Goal: Transaction & Acquisition: Purchase product/service

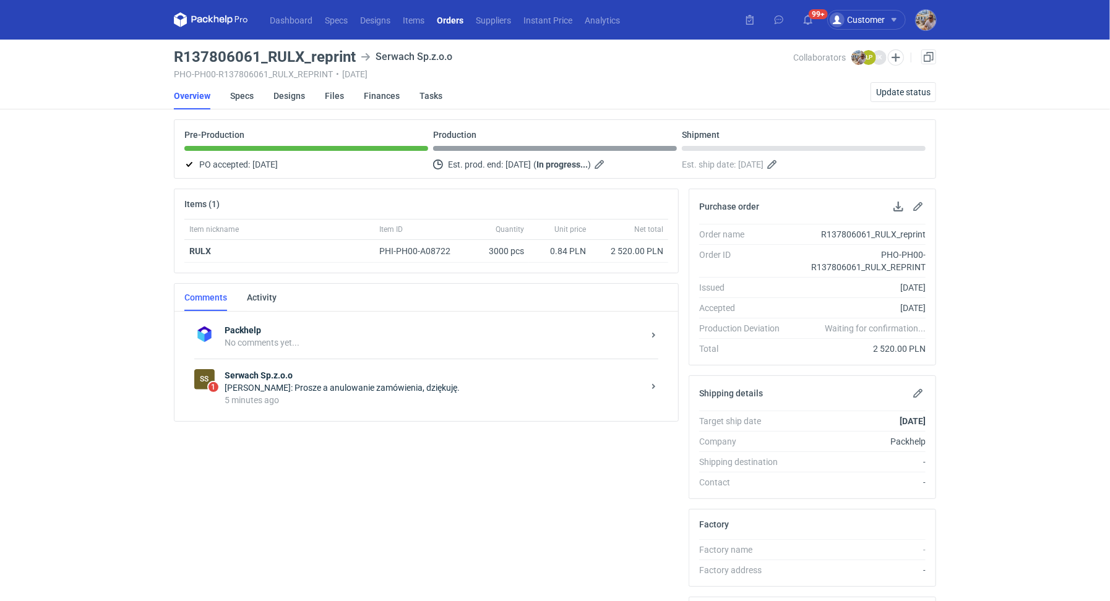
click at [292, 390] on div "Łukasz Postawa: Prosze a anulowanie zamówienia, dziękuję." at bounding box center [434, 388] width 419 height 12
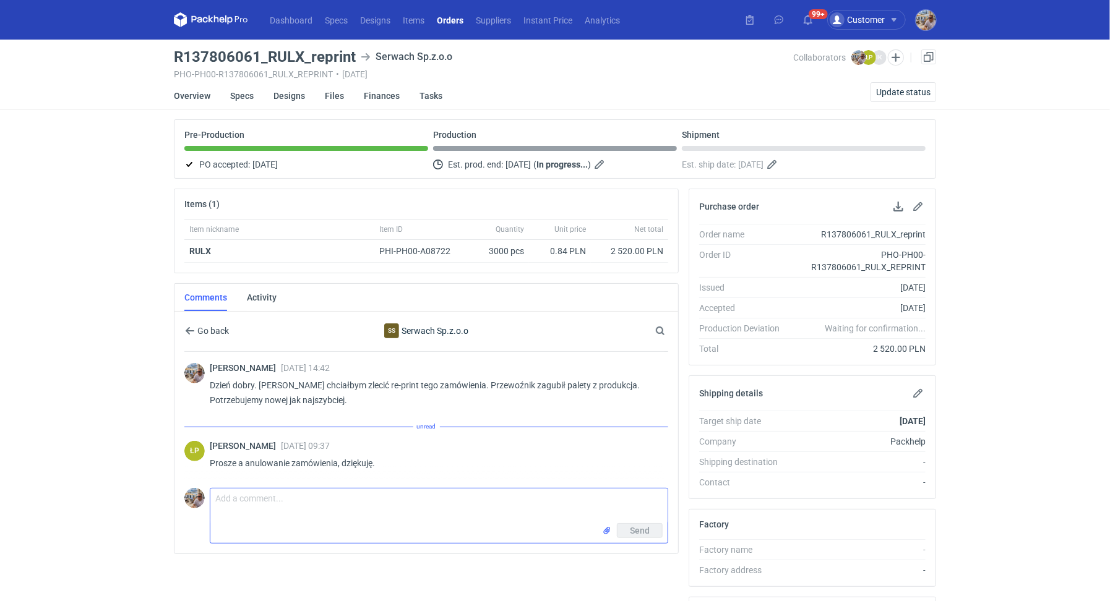
click at [308, 515] on textarea "Comment message" at bounding box center [438, 506] width 457 height 35
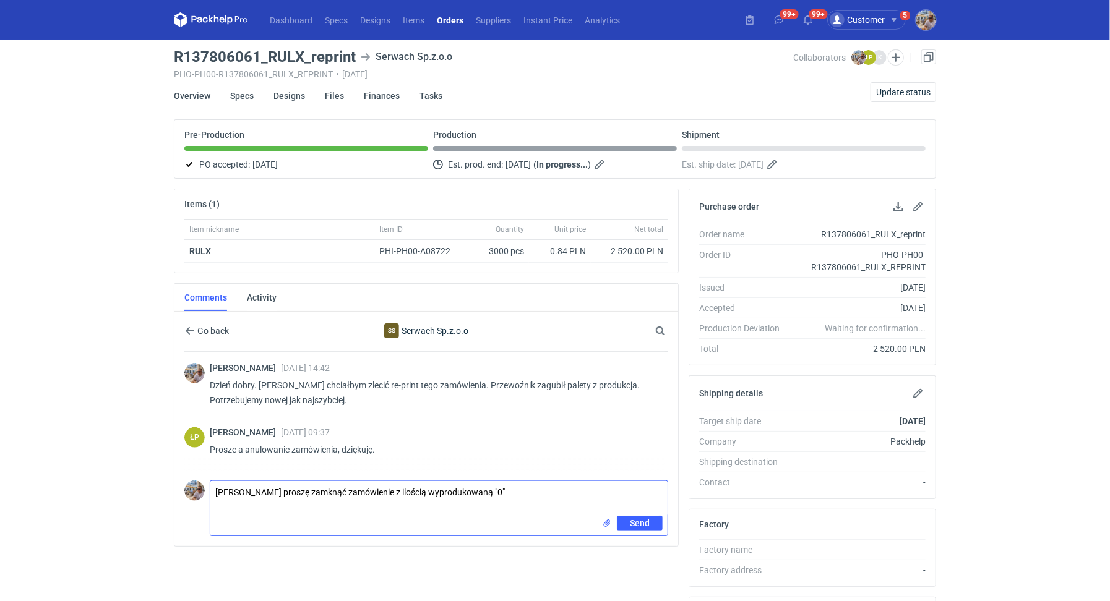
type textarea "Panie Łukaszu proszę zamknąć zamówienie z ilością wyprodukowaną "0""
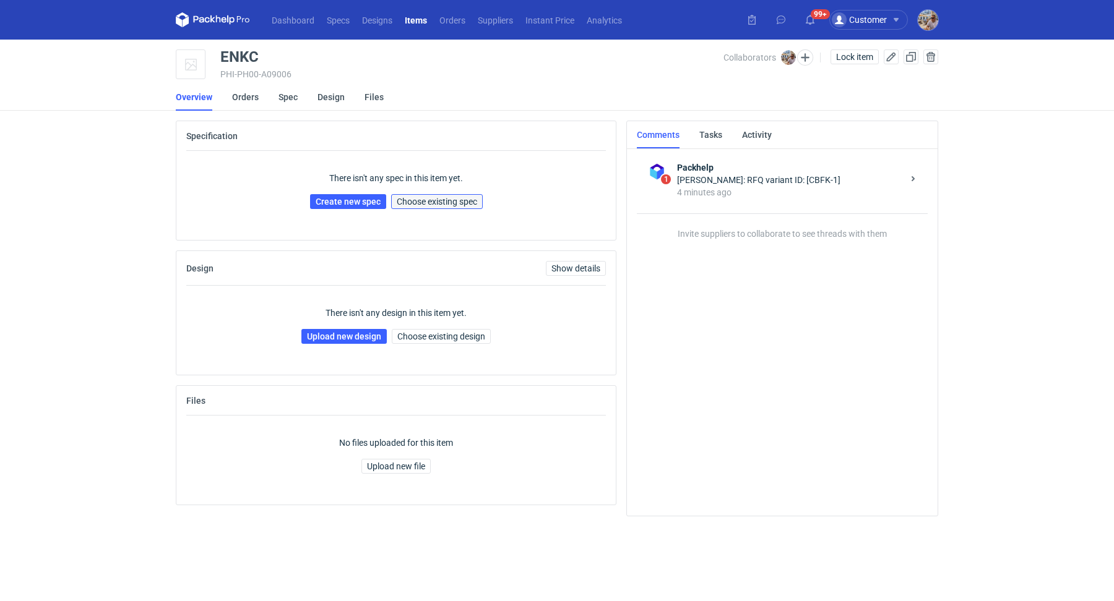
click at [453, 204] on span "Choose existing spec" at bounding box center [437, 201] width 80 height 9
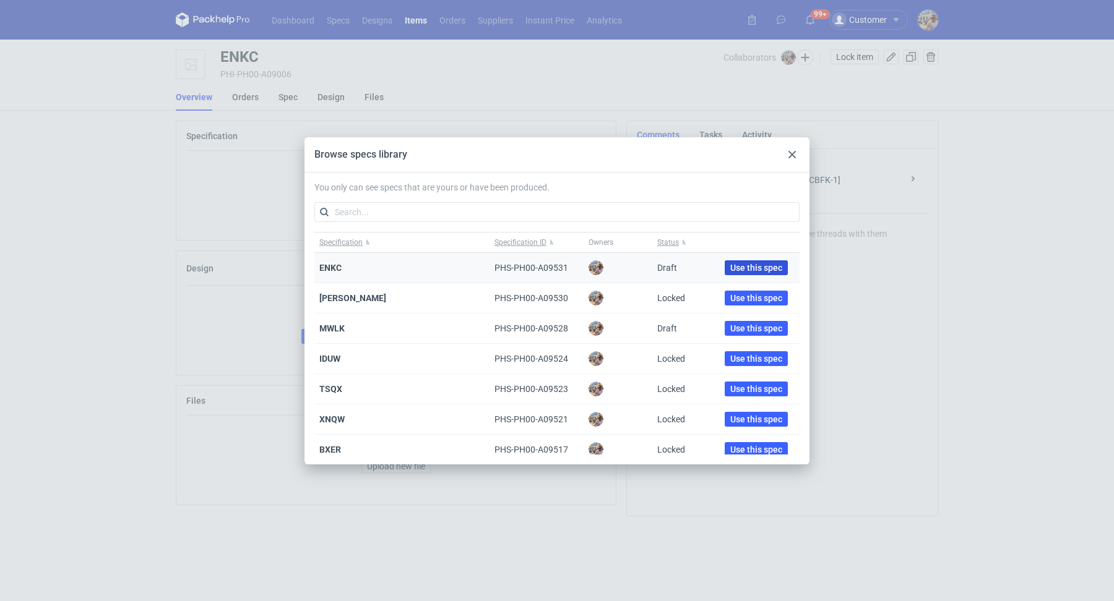
click at [744, 264] on span "Use this spec" at bounding box center [756, 268] width 52 height 9
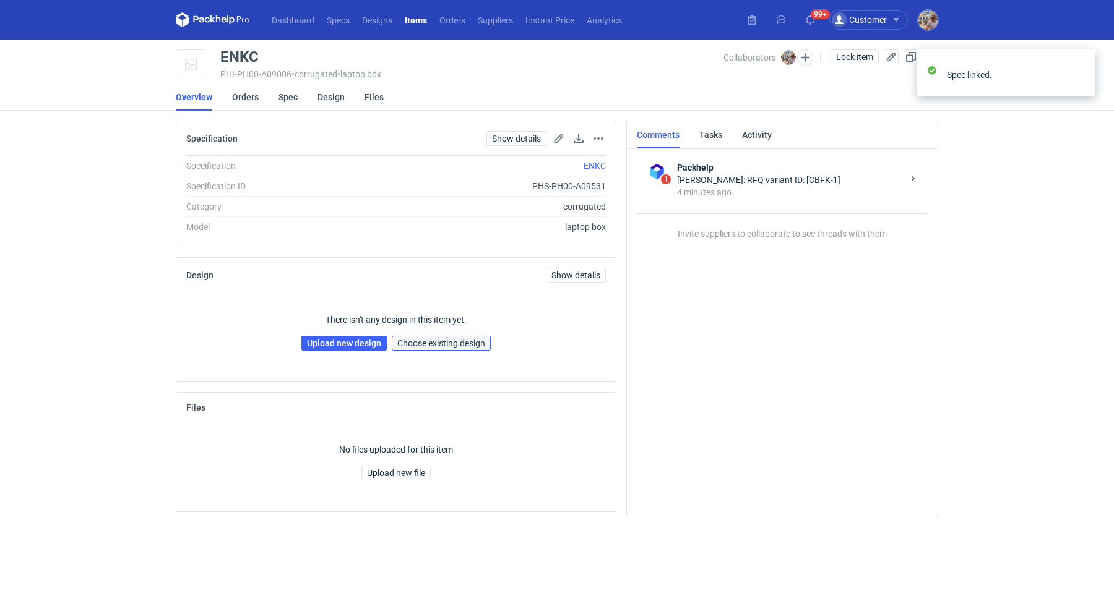
click at [414, 345] on span "Choose existing design" at bounding box center [441, 343] width 88 height 9
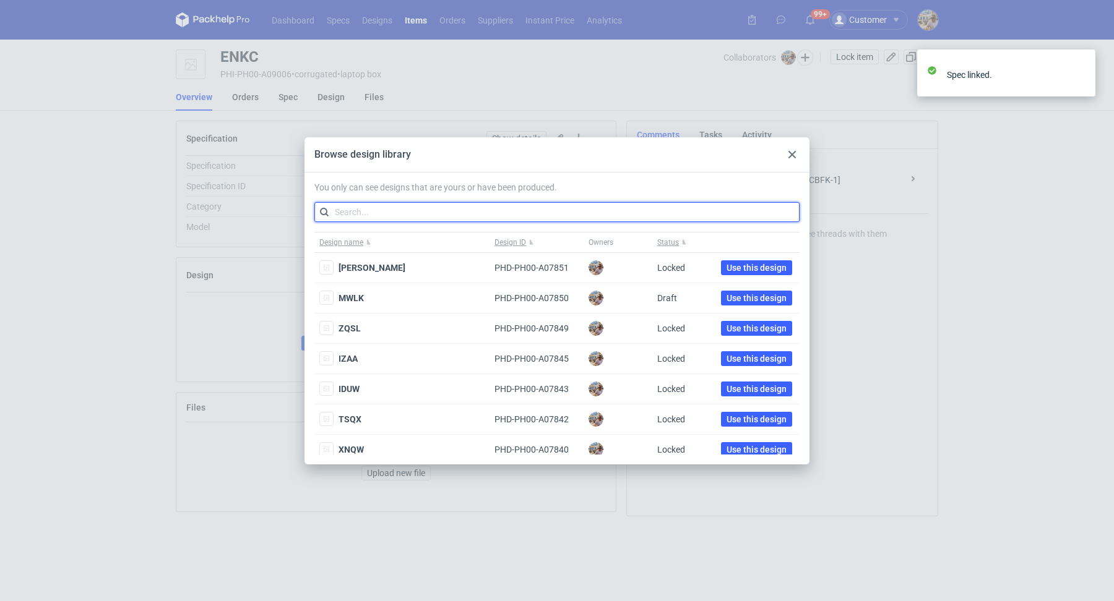
click at [402, 212] on input "text" at bounding box center [556, 212] width 485 height 20
paste input "IGGM"
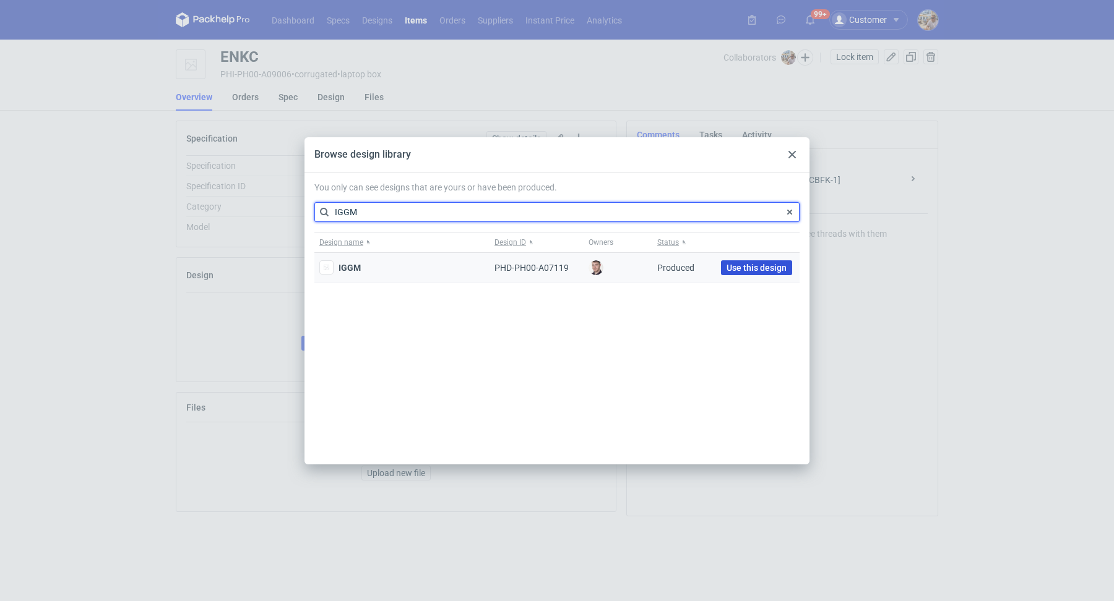
type input "IGGM"
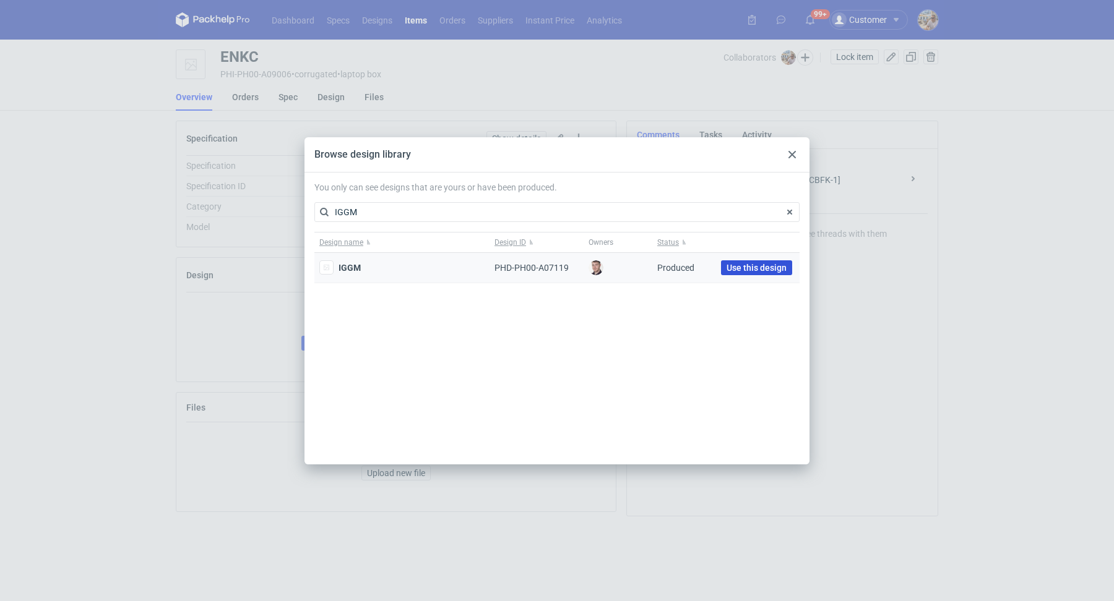
click at [751, 266] on span "Use this design" at bounding box center [756, 268] width 60 height 9
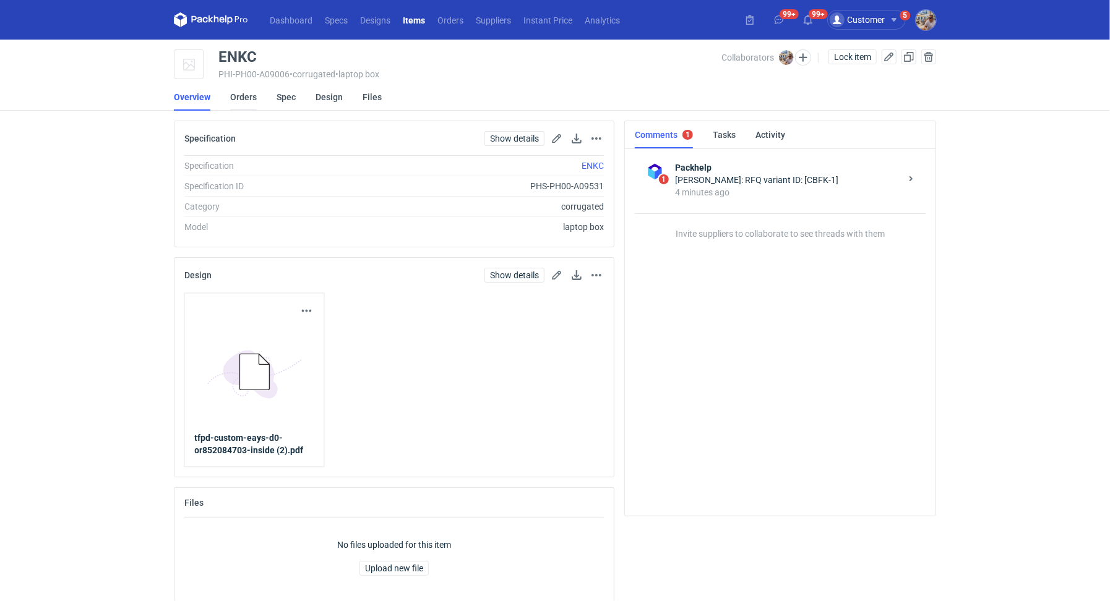
click at [247, 93] on link "Orders" at bounding box center [243, 97] width 27 height 27
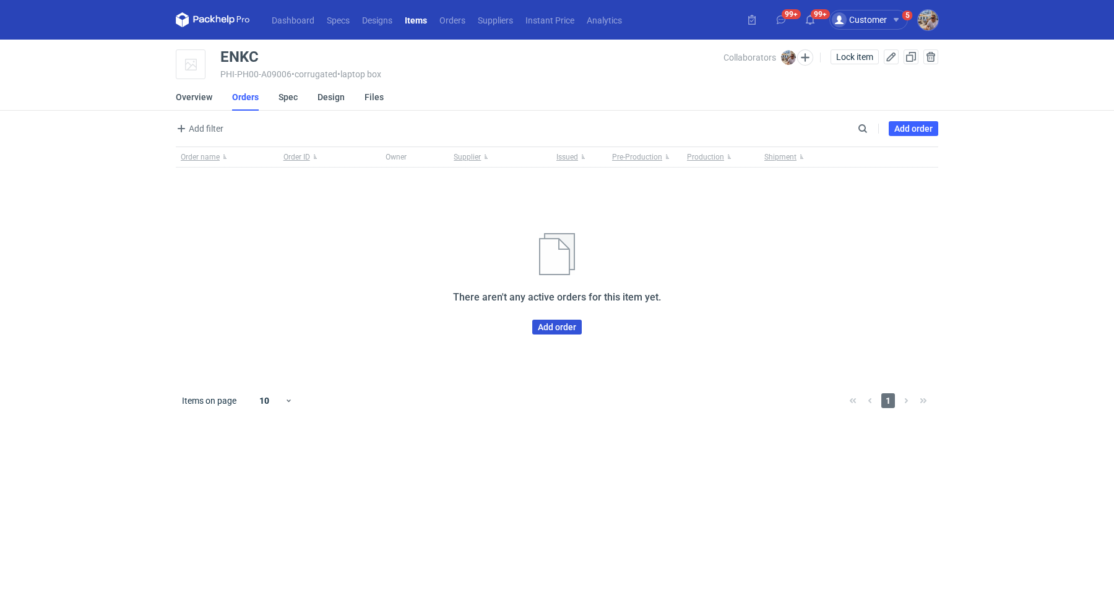
click at [562, 330] on link "Add order" at bounding box center [557, 327] width 50 height 15
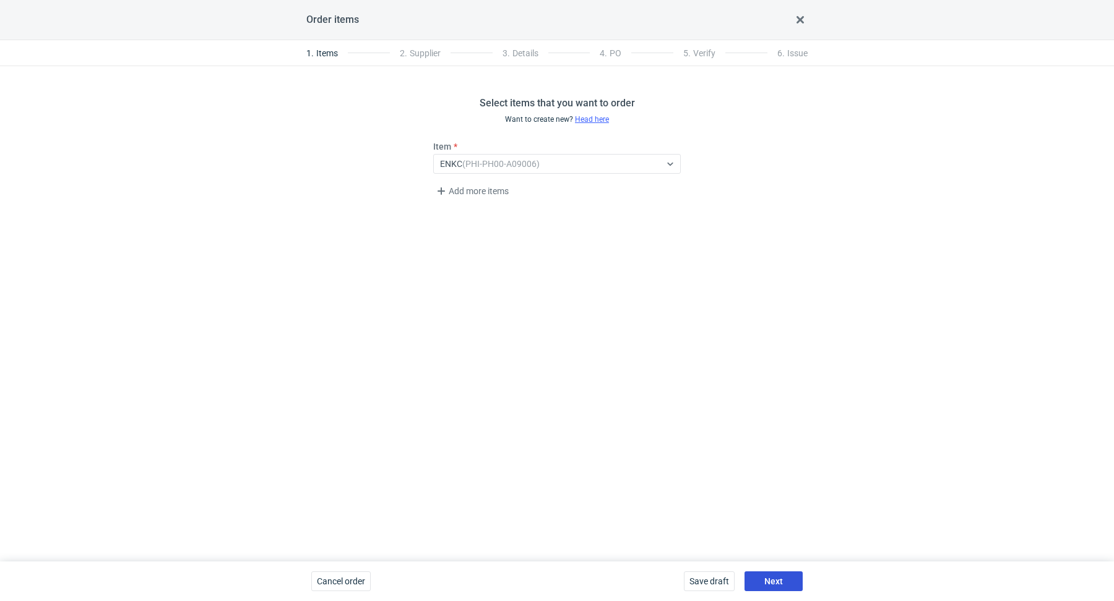
click at [765, 576] on button "Next" at bounding box center [773, 582] width 58 height 20
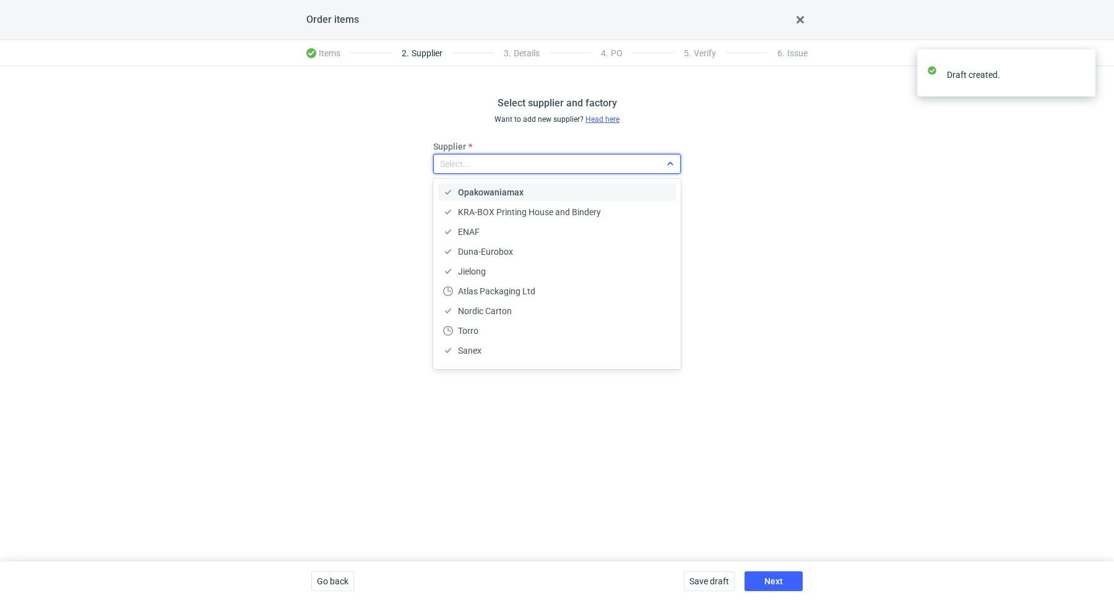
click at [478, 164] on div "Select..." at bounding box center [547, 163] width 226 height 17
type input "TFP"
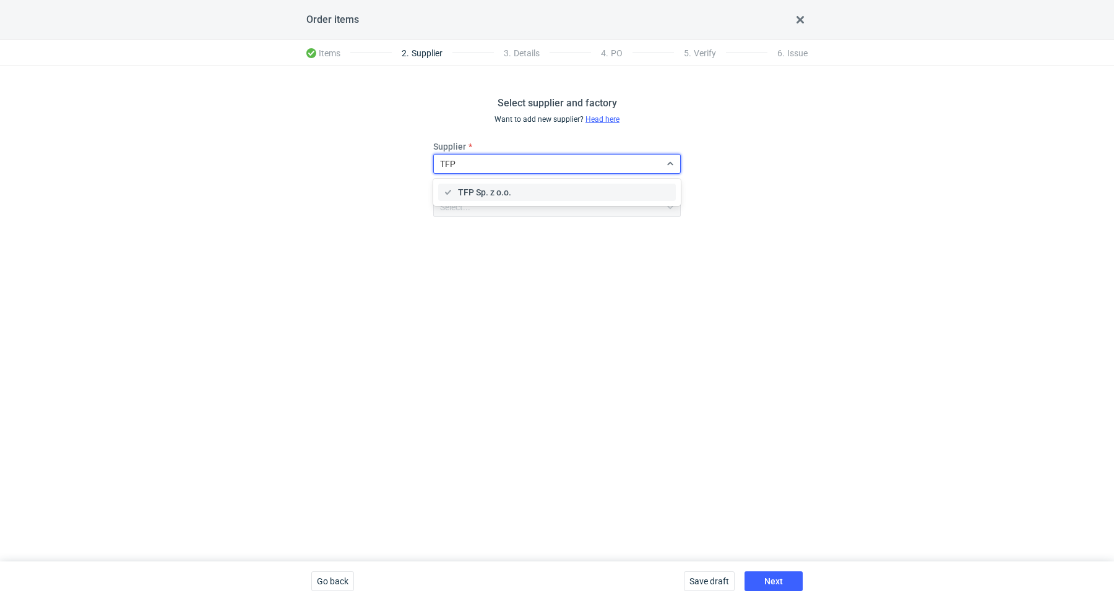
click at [501, 182] on div "TFP Sp. z o.o." at bounding box center [558, 192] width 240 height 22
click at [493, 199] on div "TFP Sp. z o.o." at bounding box center [557, 192] width 238 height 17
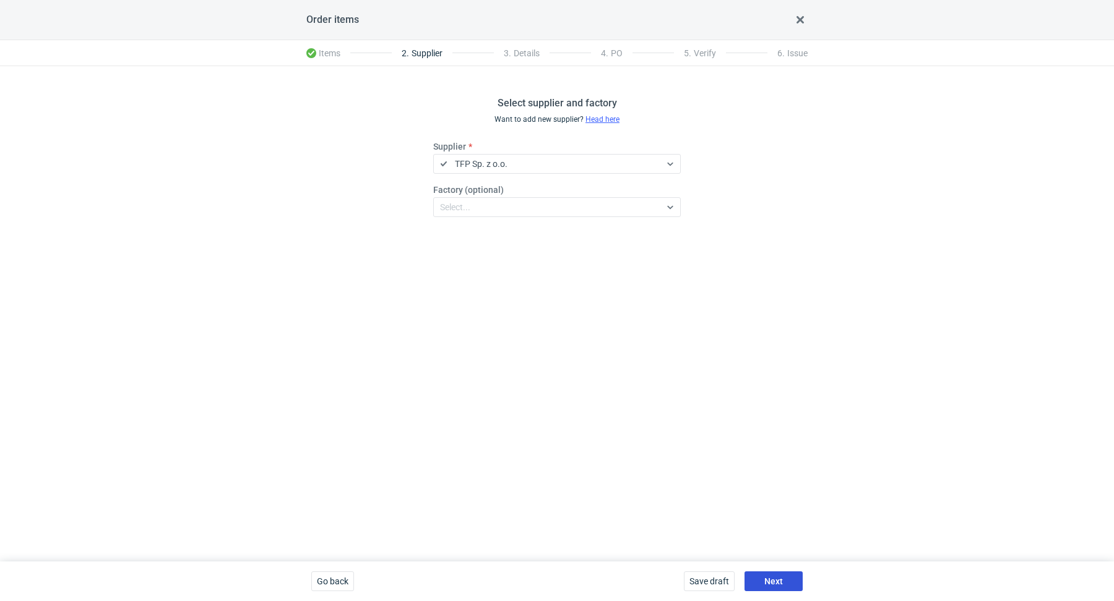
click at [779, 577] on span "Next" at bounding box center [773, 581] width 19 height 9
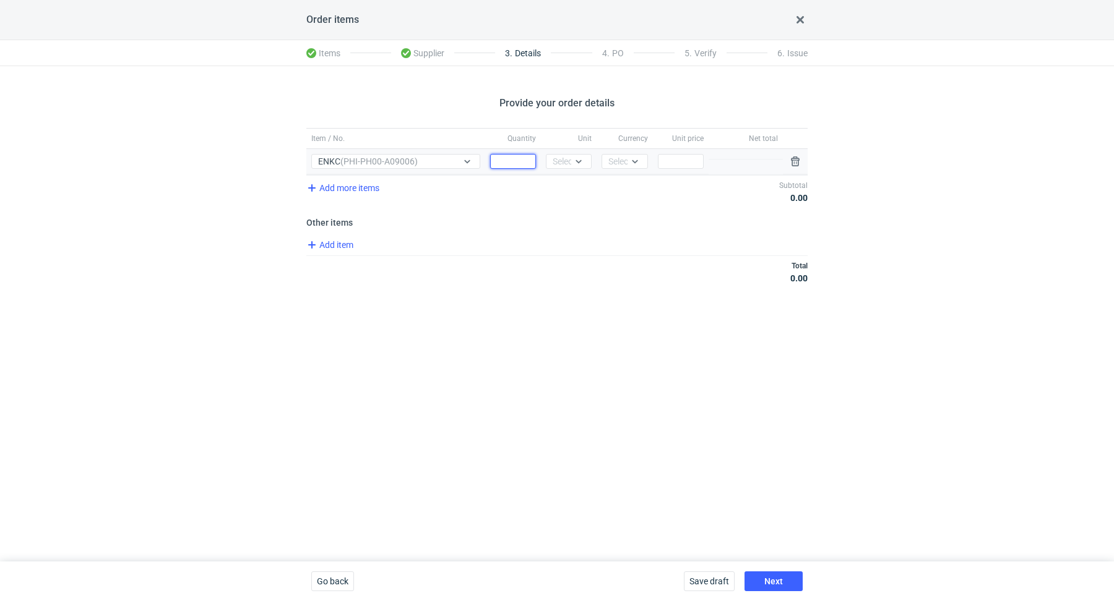
click at [517, 156] on input "Quantity" at bounding box center [513, 161] width 46 height 15
paste input "3000"
type input "3000"
click at [581, 157] on icon at bounding box center [579, 162] width 10 height 10
click at [577, 186] on div "pcs" at bounding box center [569, 187] width 26 height 12
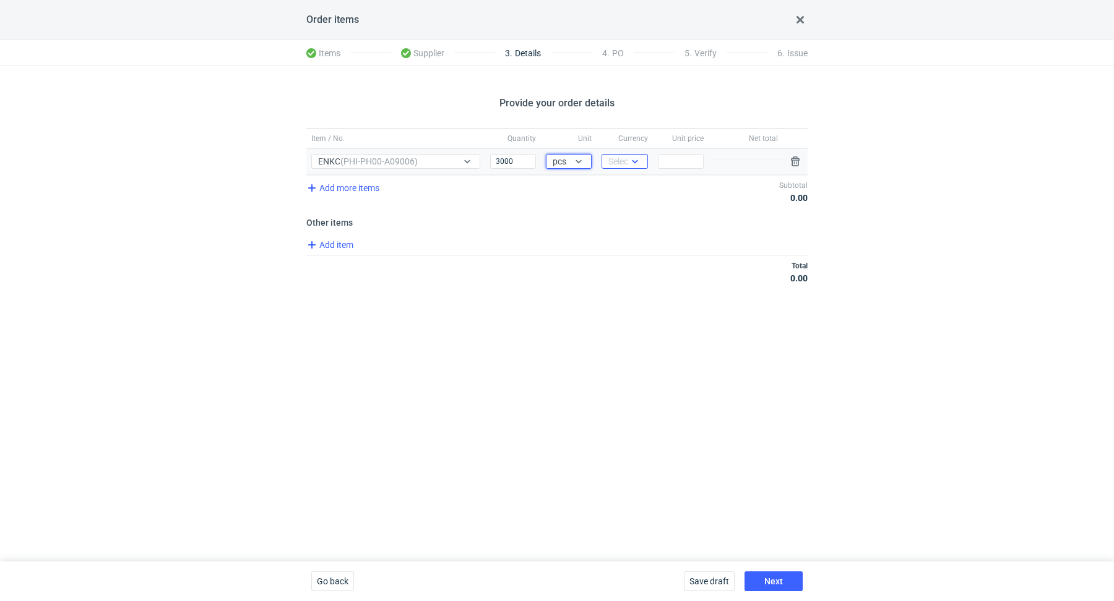
click at [627, 155] on div "Select..." at bounding box center [623, 161] width 30 height 12
click at [626, 184] on span "PLN" at bounding box center [619, 187] width 17 height 12
click at [687, 218] on h3 "Other items" at bounding box center [556, 223] width 501 height 10
click at [702, 162] on input "Price" at bounding box center [681, 161] width 46 height 15
paste input "3.37"
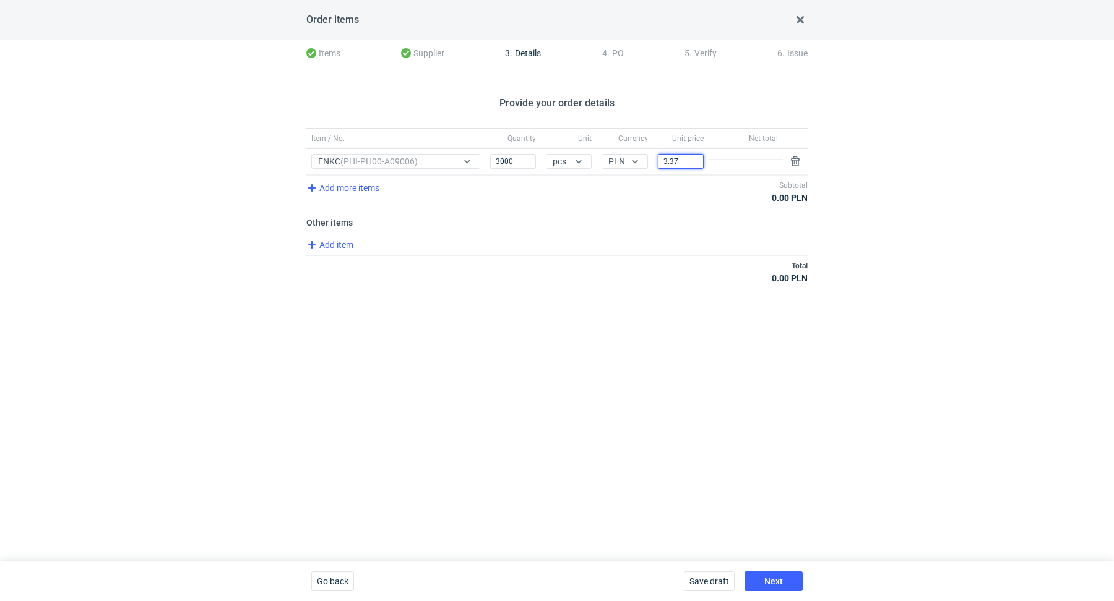
type input "3.37"
click at [635, 319] on div "Provide your order details Item / No. Quantity Unit Currency Unit price Net tot…" at bounding box center [557, 314] width 1114 height 496
click at [772, 579] on span "Next" at bounding box center [773, 581] width 19 height 9
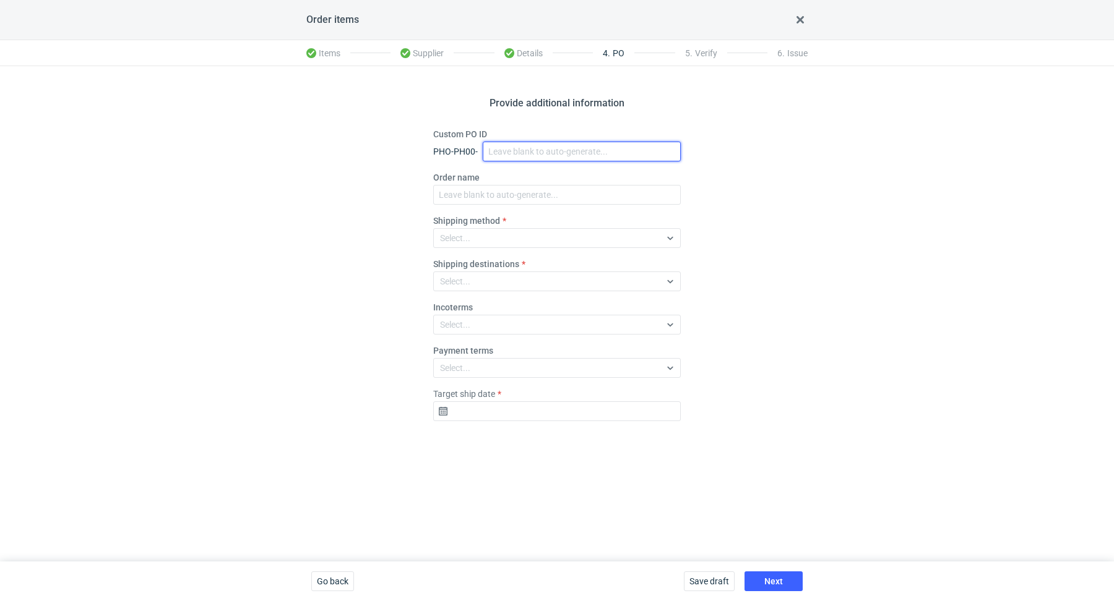
click at [527, 152] on input "Custom PO ID" at bounding box center [582, 152] width 198 height 20
paste input "R757056784"
paste input "ENKC"
drag, startPoint x: 597, startPoint y: 150, endPoint x: 493, endPoint y: 133, distance: 104.8
click at [493, 126] on div "Provide additional information Custom PO ID PHO-PH00- R757056784_ENKC Order nam…" at bounding box center [557, 314] width 1114 height 496
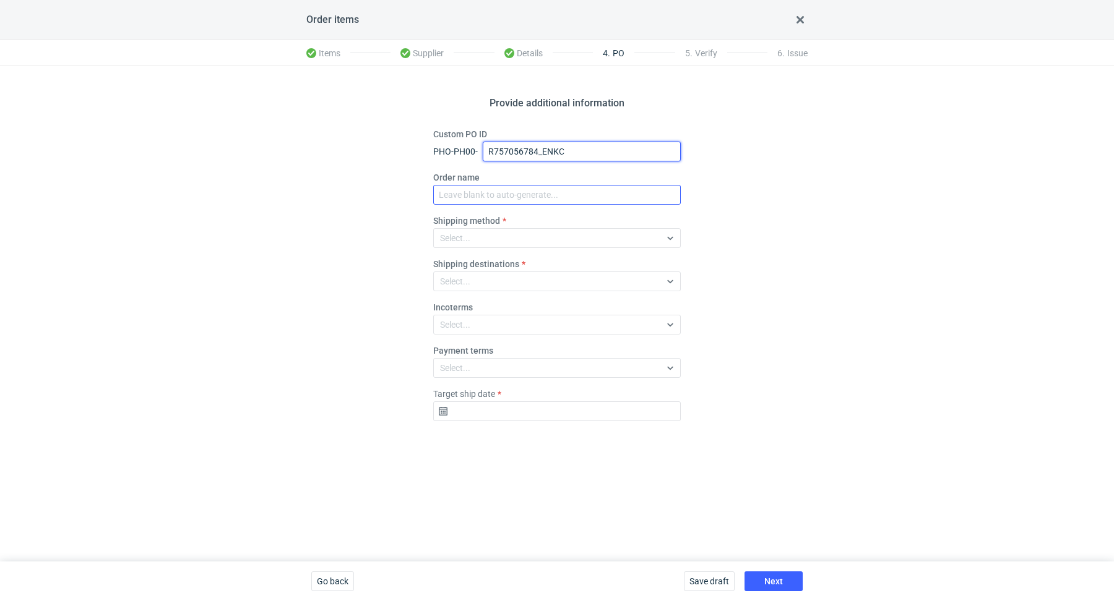
type input "R757056784_ENKC"
click at [503, 189] on input "Order name" at bounding box center [557, 195] width 248 height 20
paste input "R757056784_ENKC"
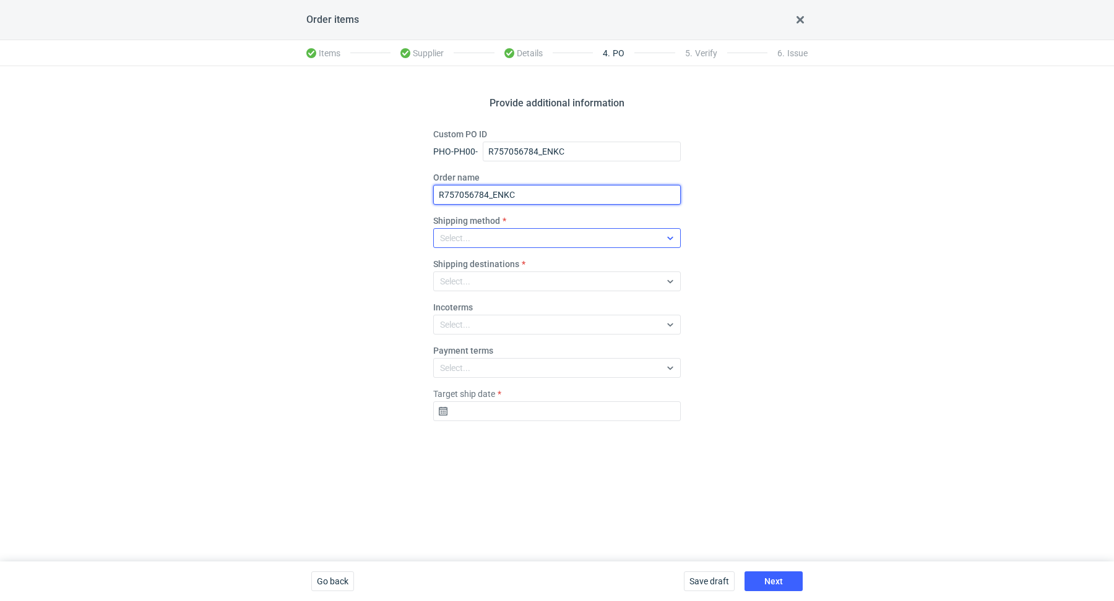
type input "R757056784_ENKC"
click at [521, 232] on div "Select..." at bounding box center [547, 238] width 226 height 17
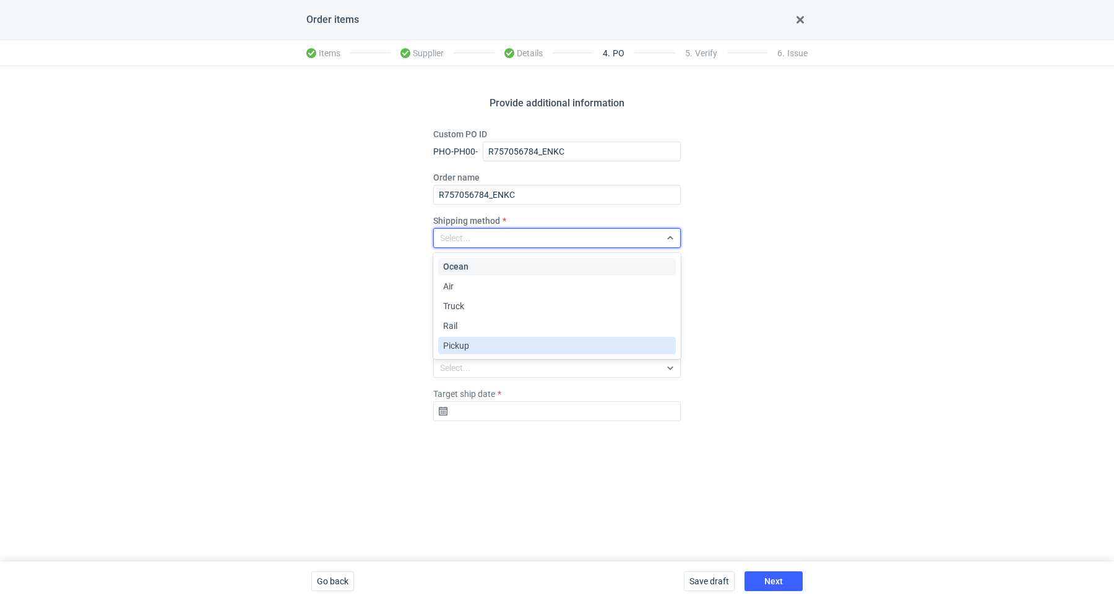
click at [502, 340] on div "Pickup" at bounding box center [557, 346] width 228 height 12
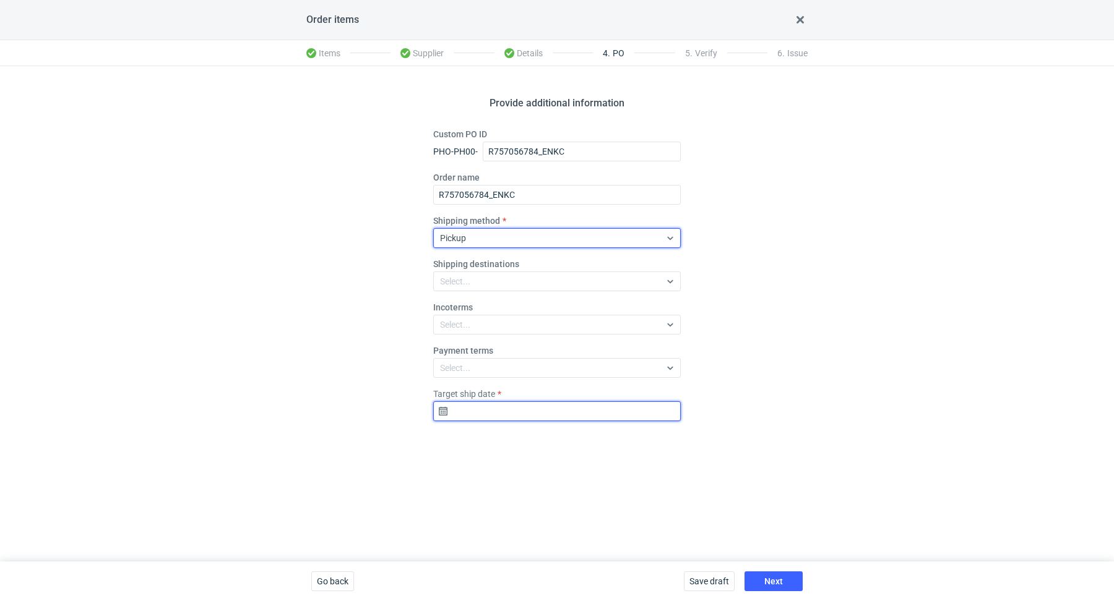
click at [472, 407] on input "Target ship date" at bounding box center [557, 412] width 248 height 20
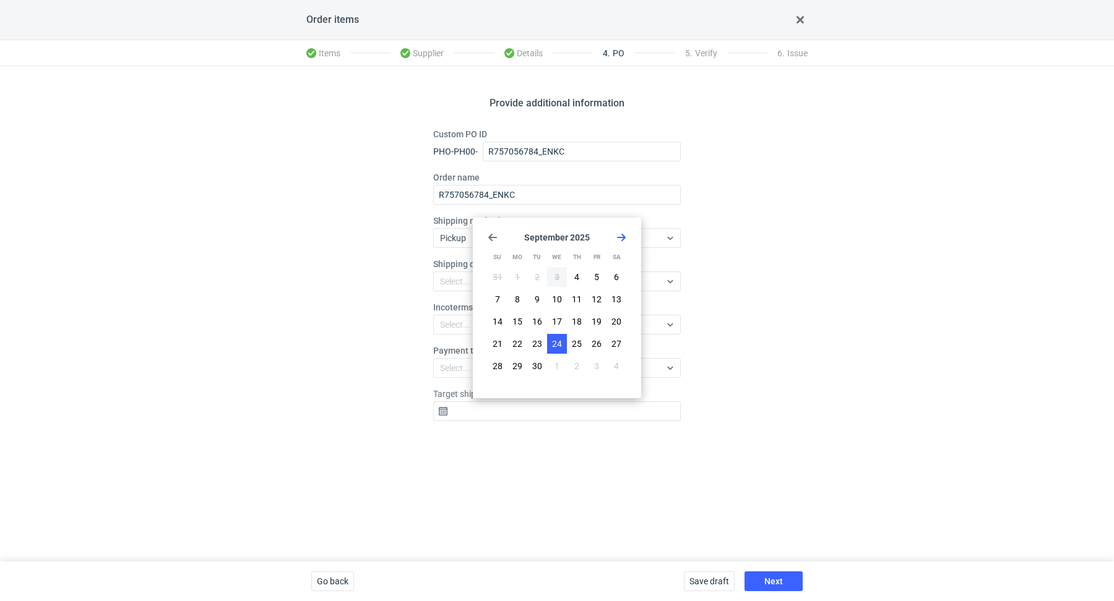
click at [562, 339] on button "24" at bounding box center [557, 344] width 20 height 20
type input "2025-09-24"
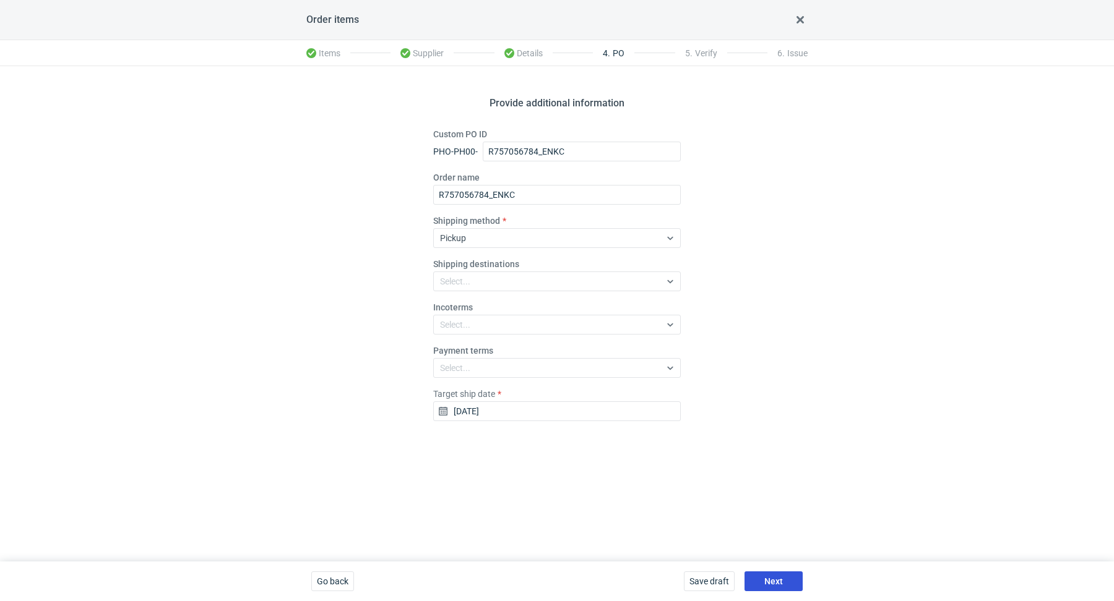
click at [782, 567] on div "Save draft Next" at bounding box center [743, 582] width 129 height 40
click at [782, 575] on button "Next" at bounding box center [773, 582] width 58 height 20
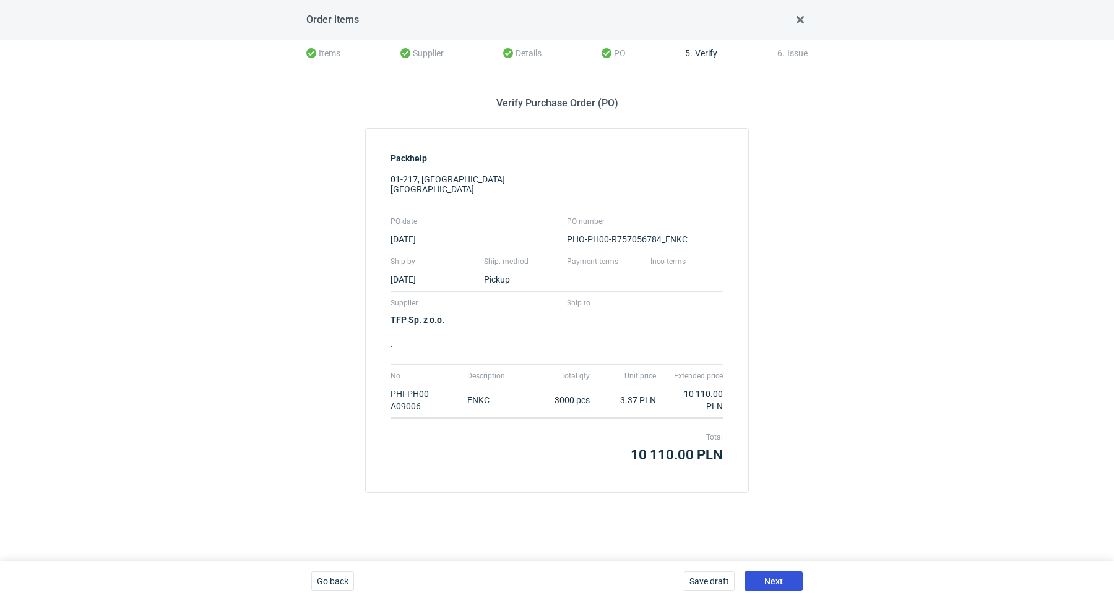
click at [776, 577] on span "Next" at bounding box center [773, 581] width 19 height 9
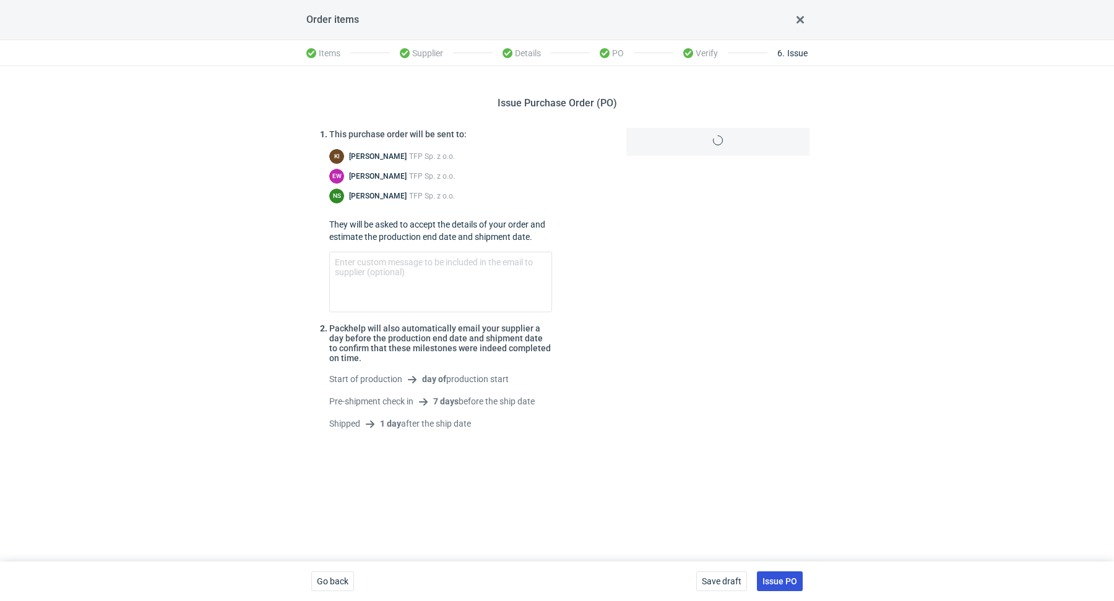
click at [777, 579] on span "Issue PO" at bounding box center [779, 581] width 35 height 9
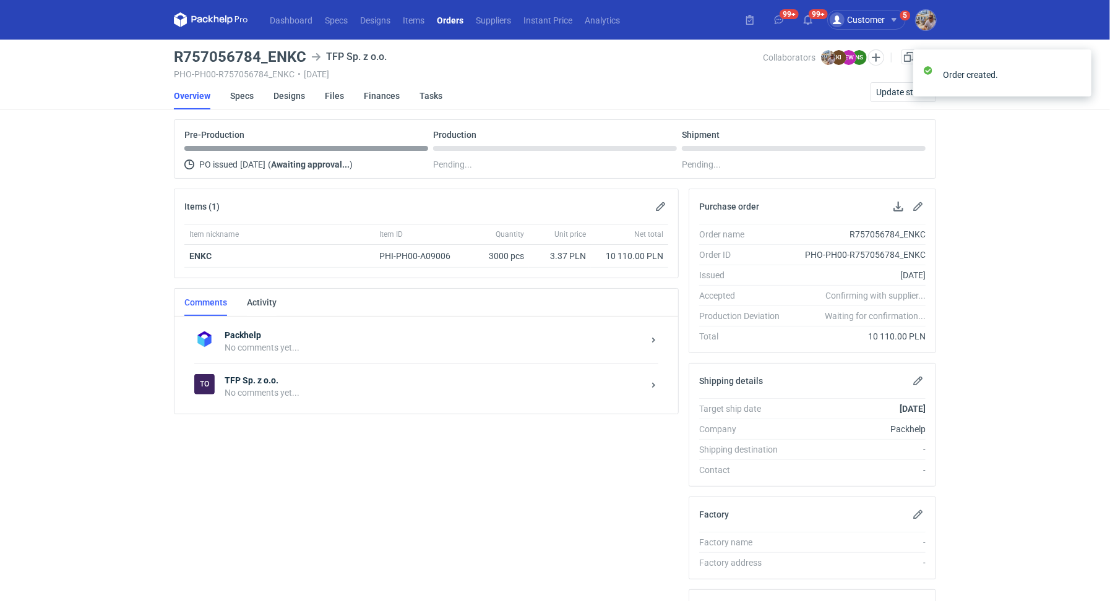
click at [236, 390] on div "No comments yet..." at bounding box center [434, 393] width 419 height 12
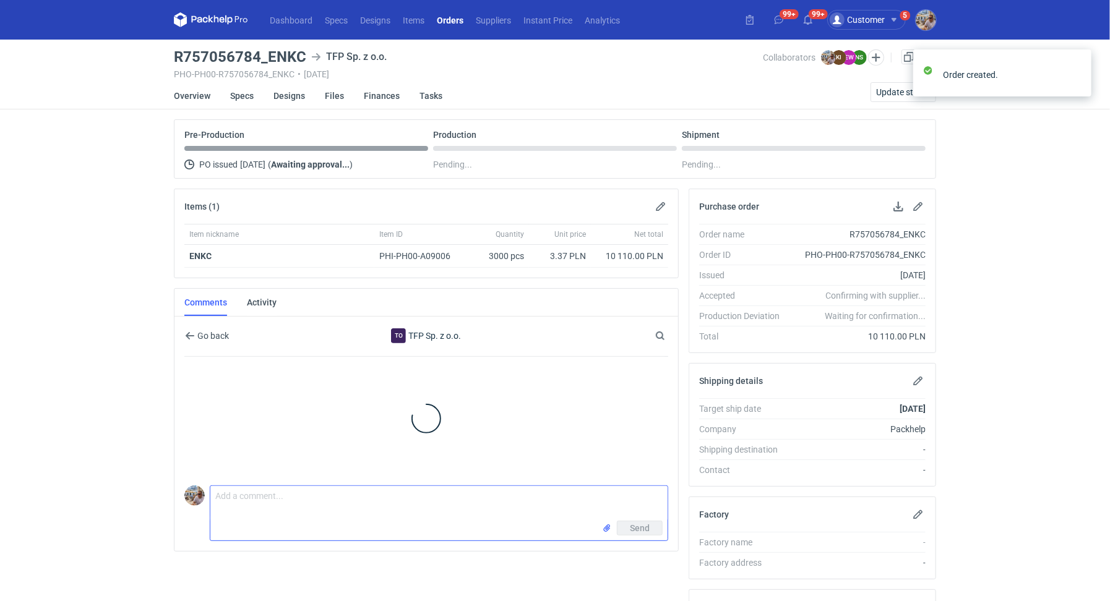
click at [316, 515] on textarea "Comment message" at bounding box center [438, 503] width 457 height 35
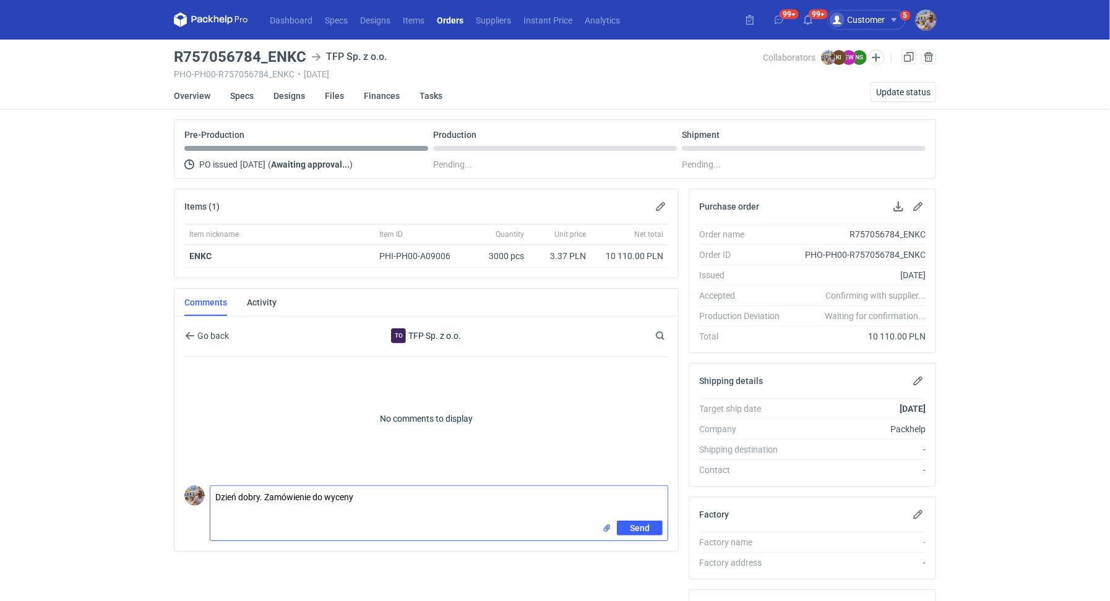
paste textarea "CBFK - 1"
paste textarea "reorder IGGM"
type textarea "Dzień dobry. Zamówienie do wyceny CBFK - 1. Powtórka zamówienia IGGM"
click at [651, 527] on button "Send" at bounding box center [640, 528] width 46 height 15
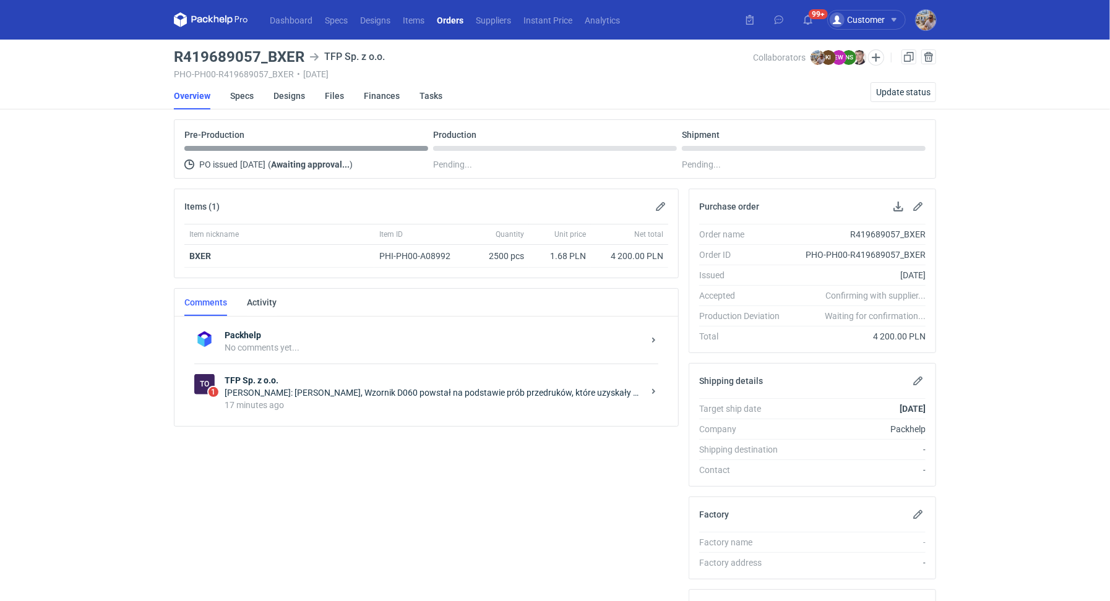
click at [388, 400] on div "17 minutes ago" at bounding box center [434, 405] width 419 height 12
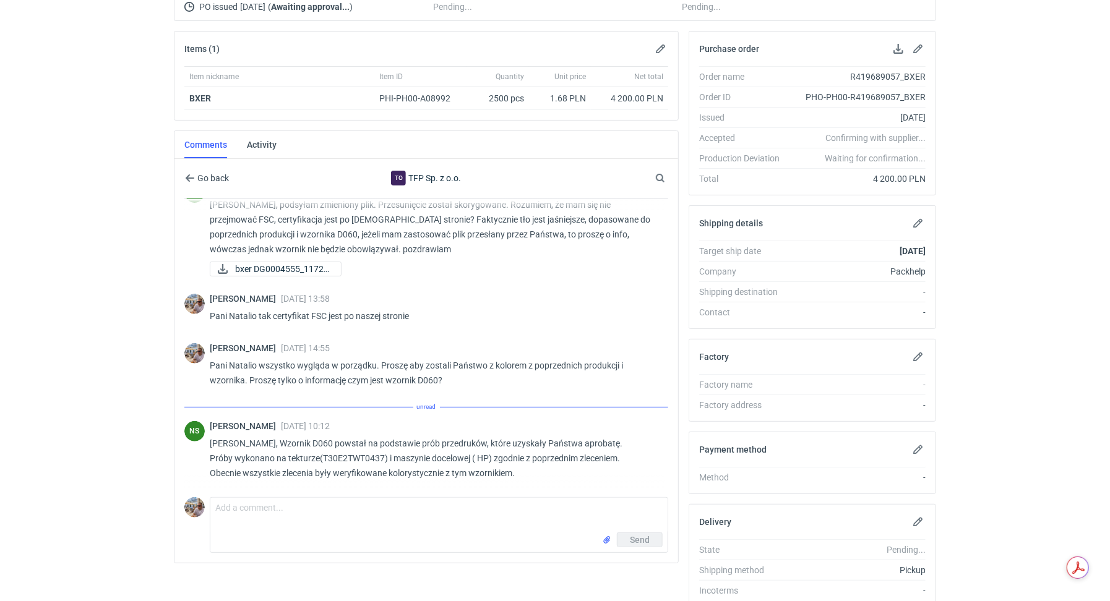
scroll to position [206, 0]
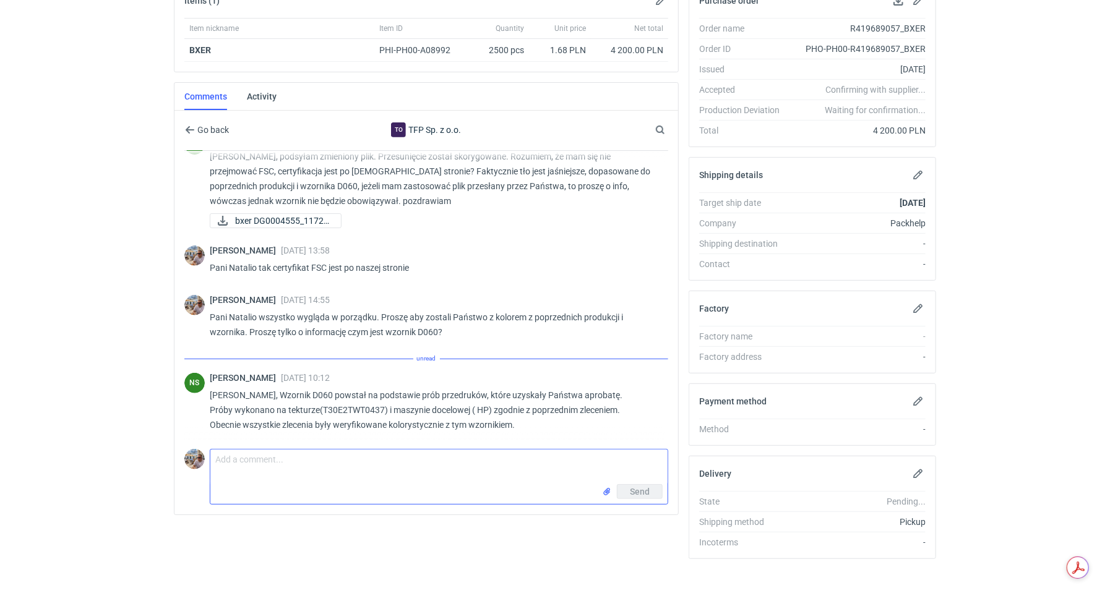
click at [344, 454] on textarea "Comment message" at bounding box center [438, 467] width 457 height 35
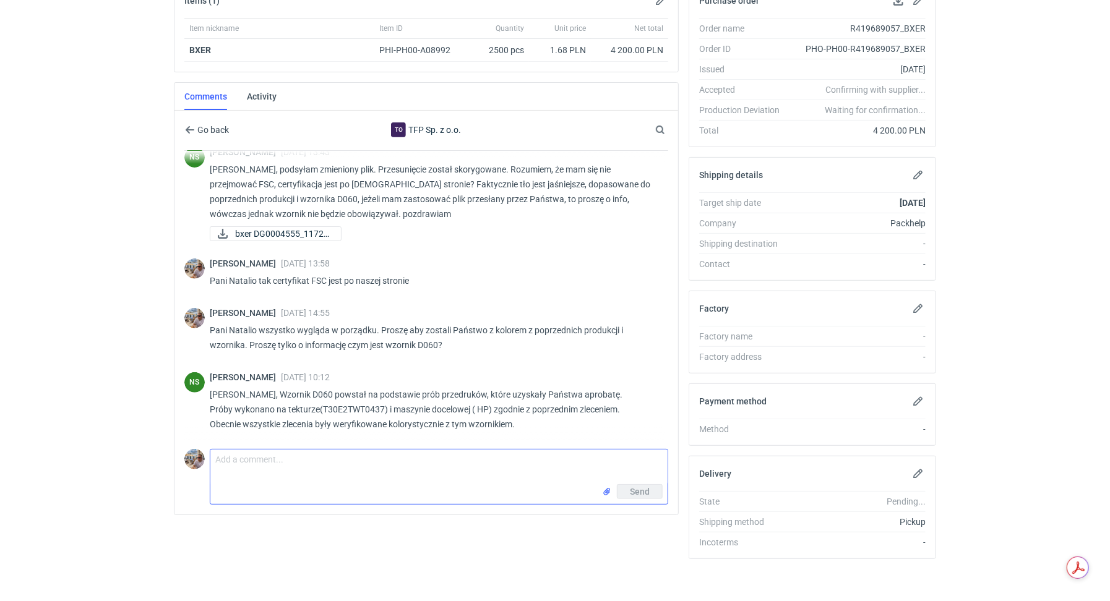
scroll to position [256, 0]
type textarea "Pani Natalio dziękuję za informację. Pozdrawiam"
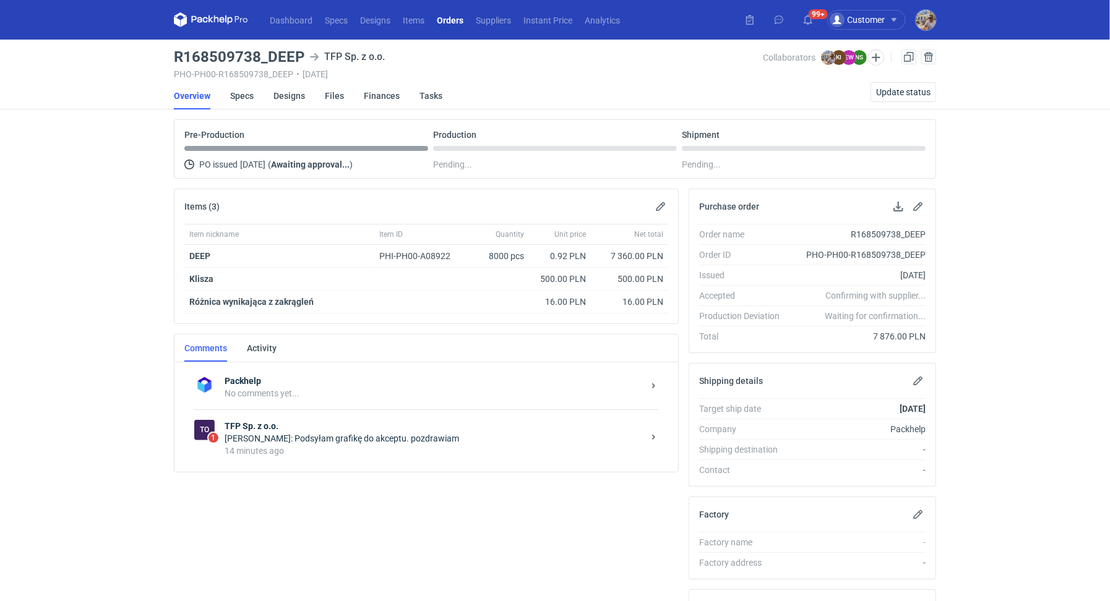
click at [299, 434] on div "[PERSON_NAME]: Podsyłam grafikę do akceptu. pozdrawiam" at bounding box center [434, 439] width 419 height 12
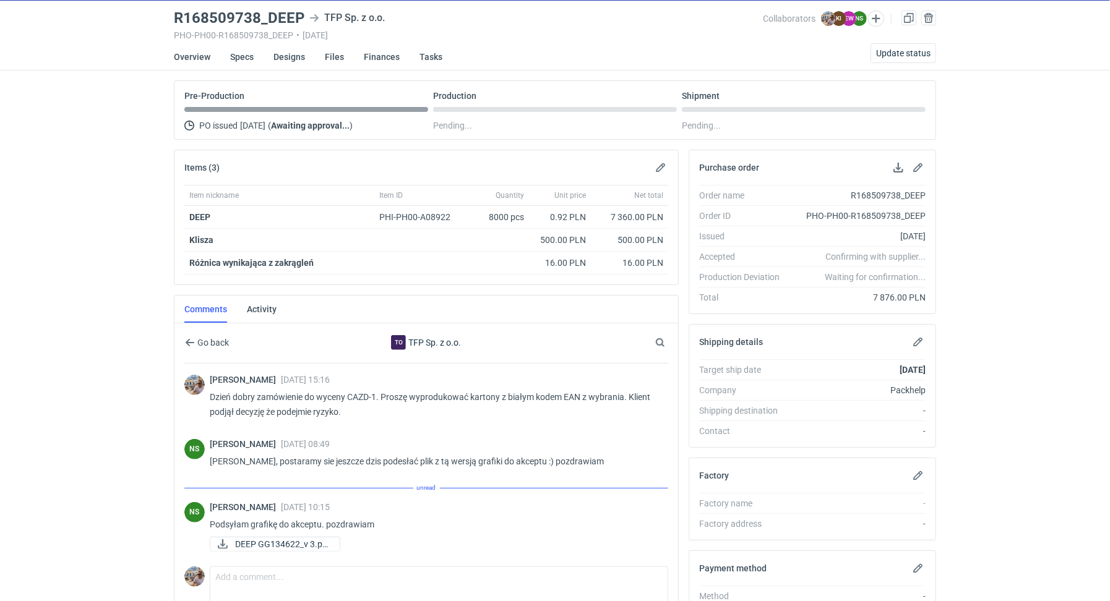
scroll to position [206, 0]
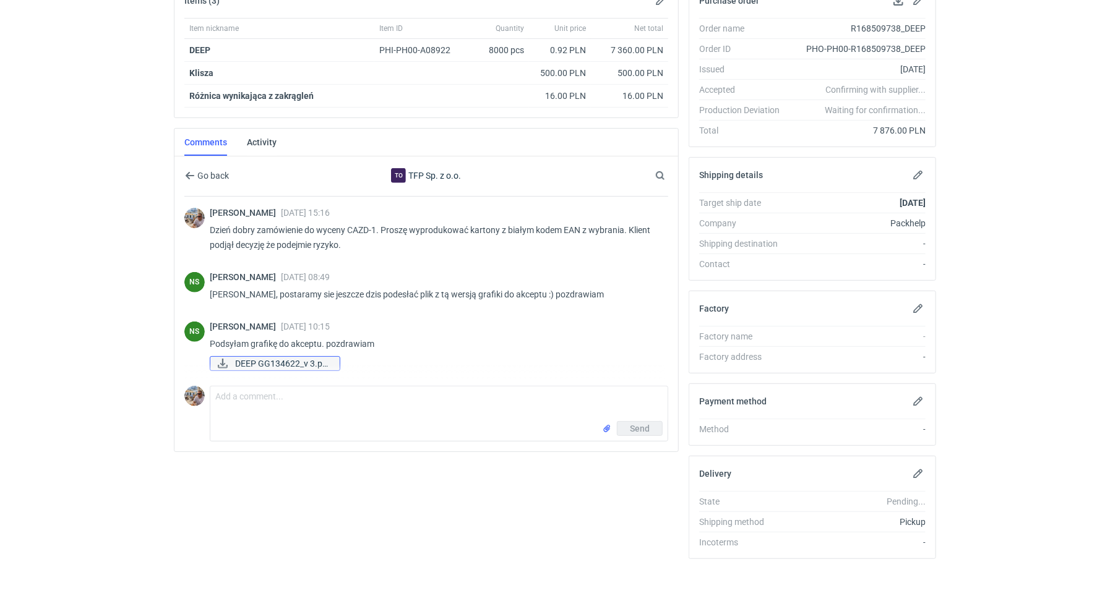
click at [257, 357] on span "DEEP GG134622_v 3.pd..." at bounding box center [282, 364] width 95 height 14
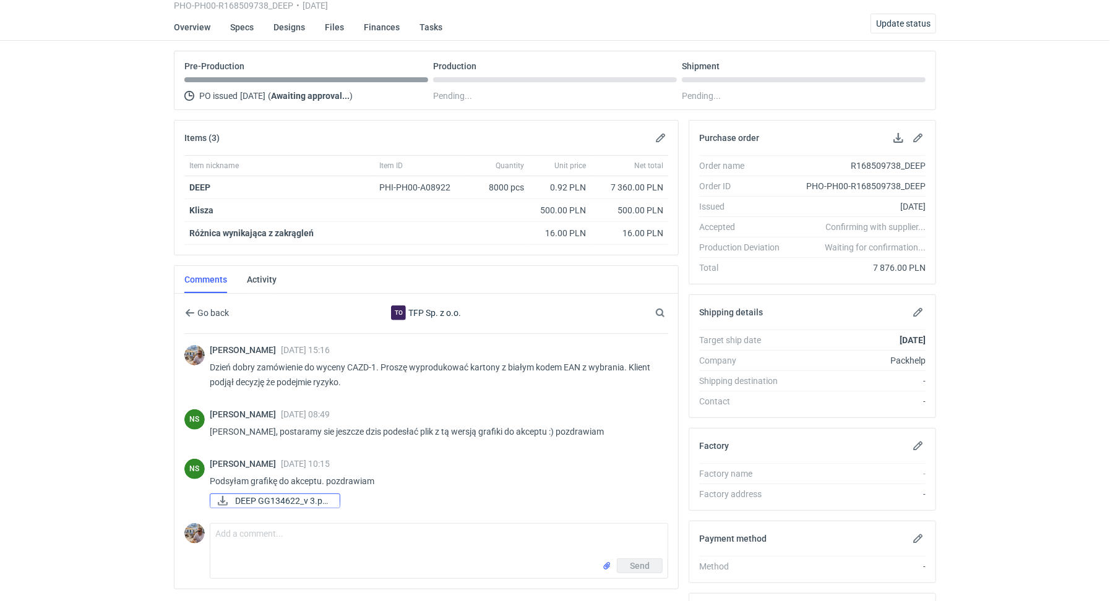
scroll to position [0, 0]
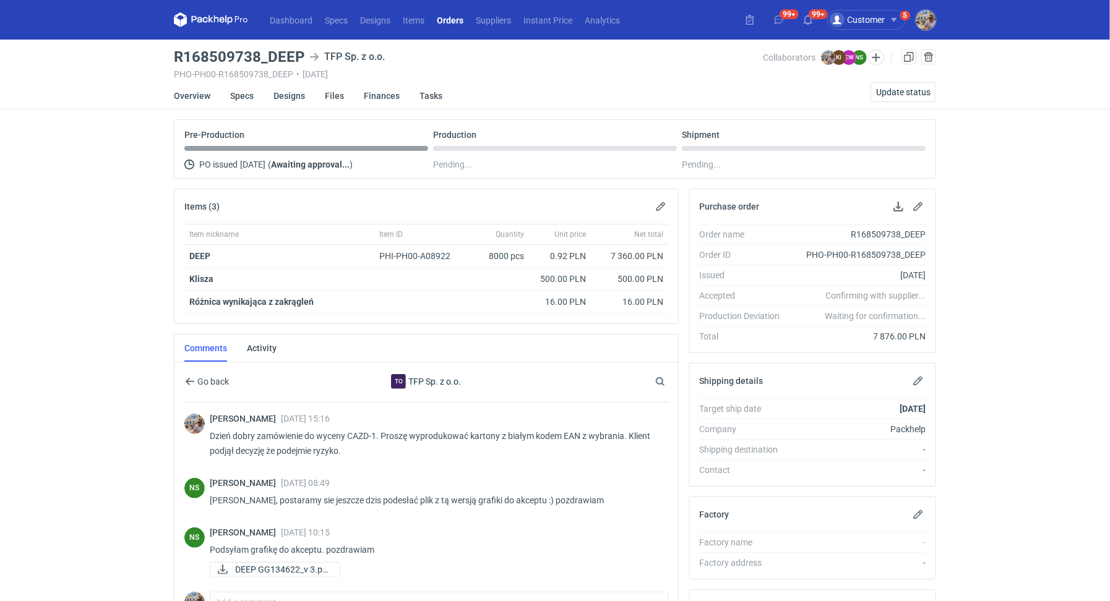
click at [269, 55] on h3 "R168509738_DEEP" at bounding box center [239, 57] width 131 height 15
click at [271, 56] on h3 "R168509738_DEEP" at bounding box center [239, 57] width 131 height 15
click at [269, 56] on h3 "R168509738_DEEP" at bounding box center [239, 57] width 131 height 15
drag, startPoint x: 269, startPoint y: 56, endPoint x: 308, endPoint y: 55, distance: 39.6
click at [308, 55] on div "R168509738_DEEP TFP Sp. z o.o." at bounding box center [469, 57] width 590 height 15
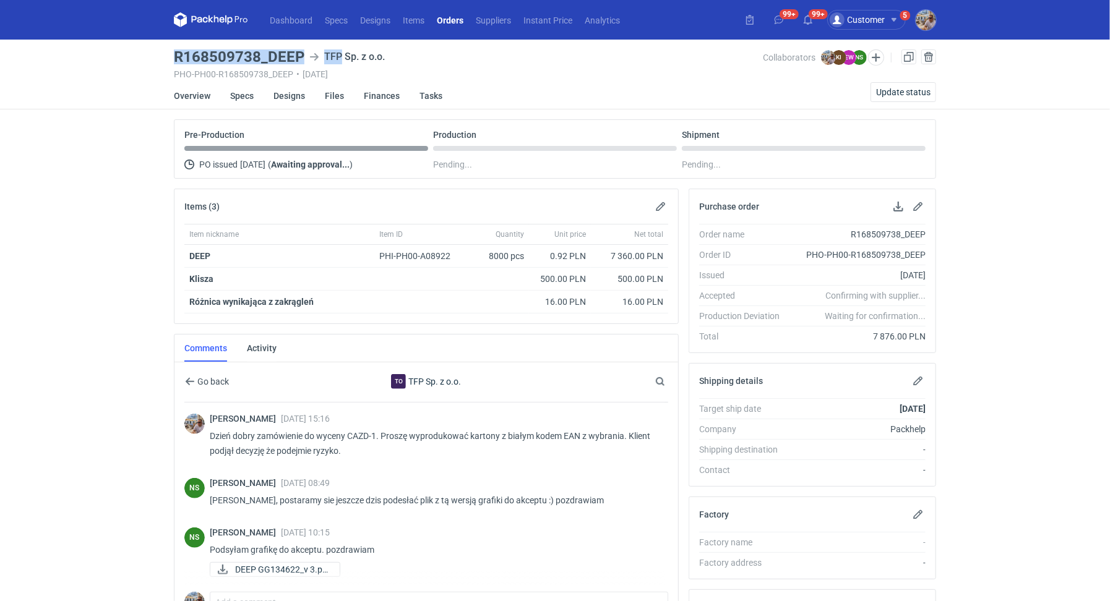
click at [284, 55] on h3 "R168509738_DEEP" at bounding box center [239, 57] width 131 height 15
click at [271, 55] on h3 "R168509738_DEEP" at bounding box center [239, 57] width 131 height 15
drag, startPoint x: 269, startPoint y: 56, endPoint x: 299, endPoint y: 58, distance: 30.4
click at [299, 58] on h3 "R168509738_DEEP" at bounding box center [239, 57] width 131 height 15
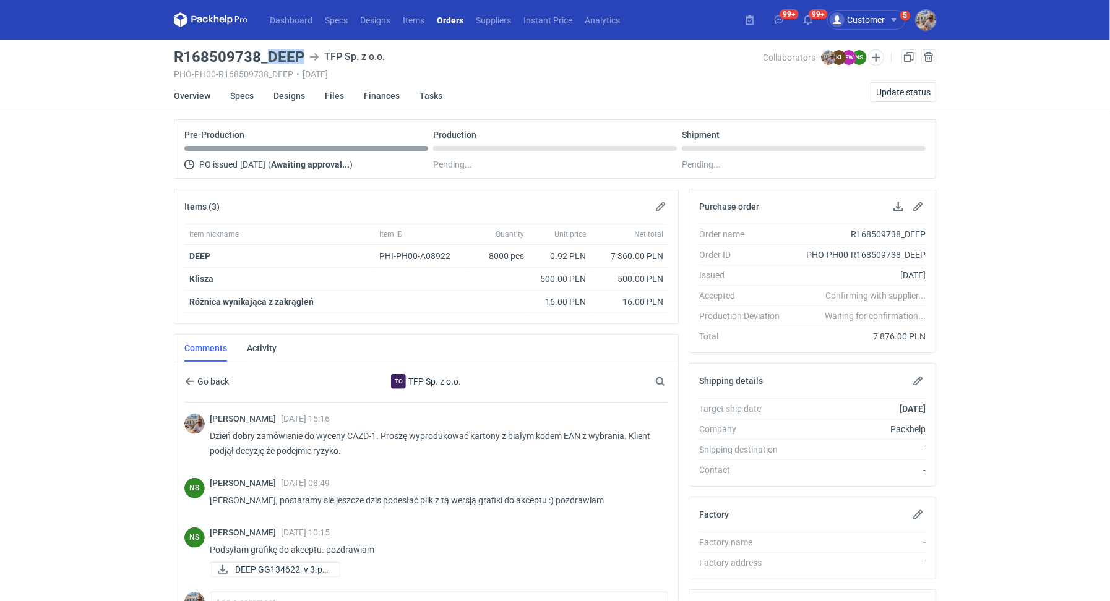
copy h3 "DEEP"
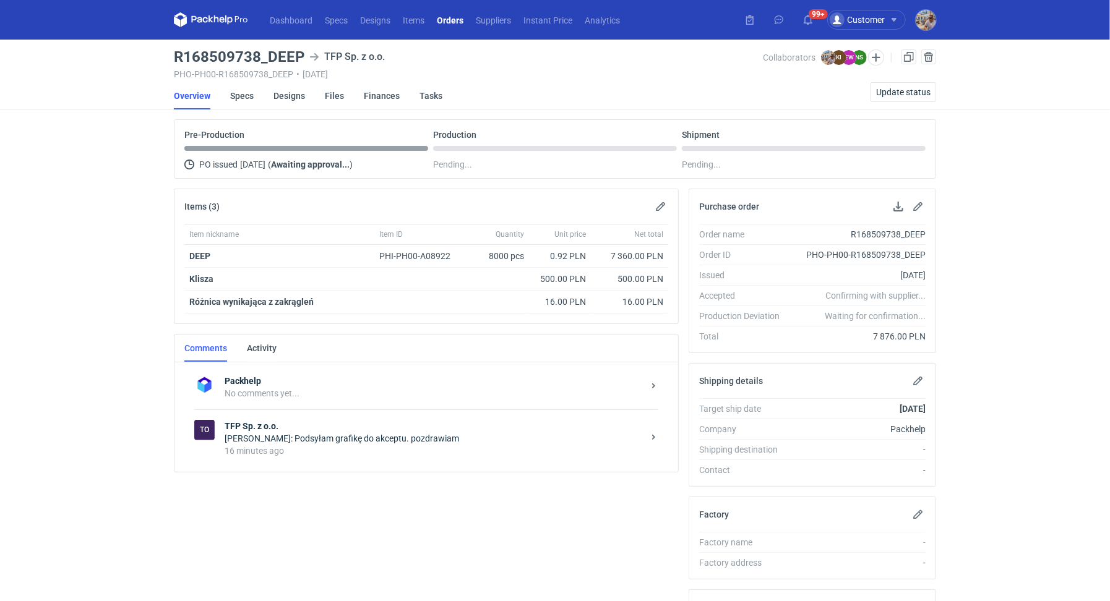
click at [319, 448] on div "16 minutes ago" at bounding box center [434, 451] width 419 height 12
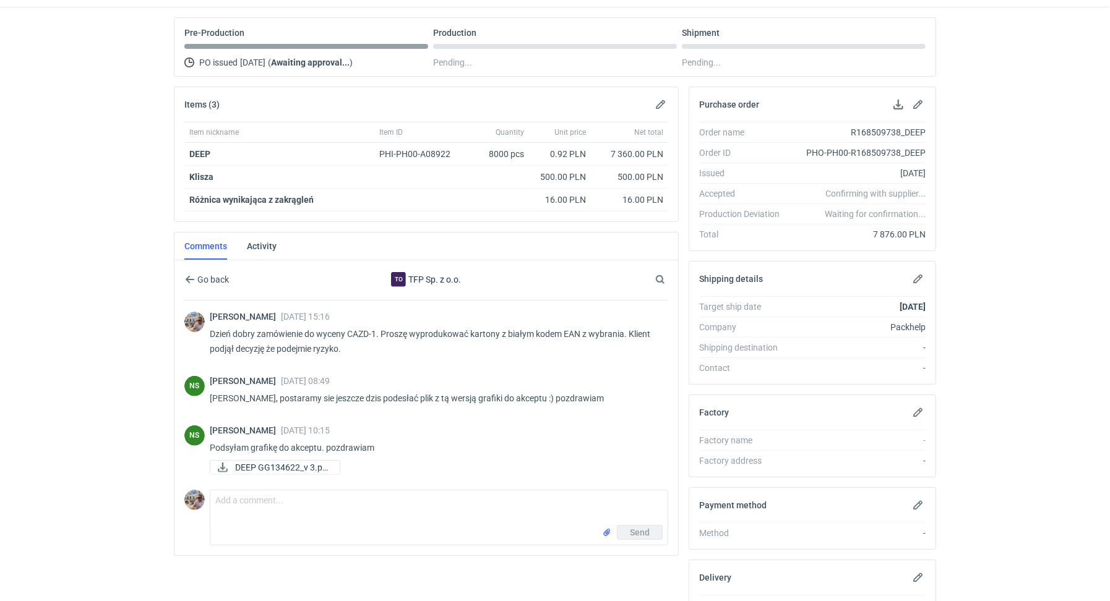
scroll to position [206, 0]
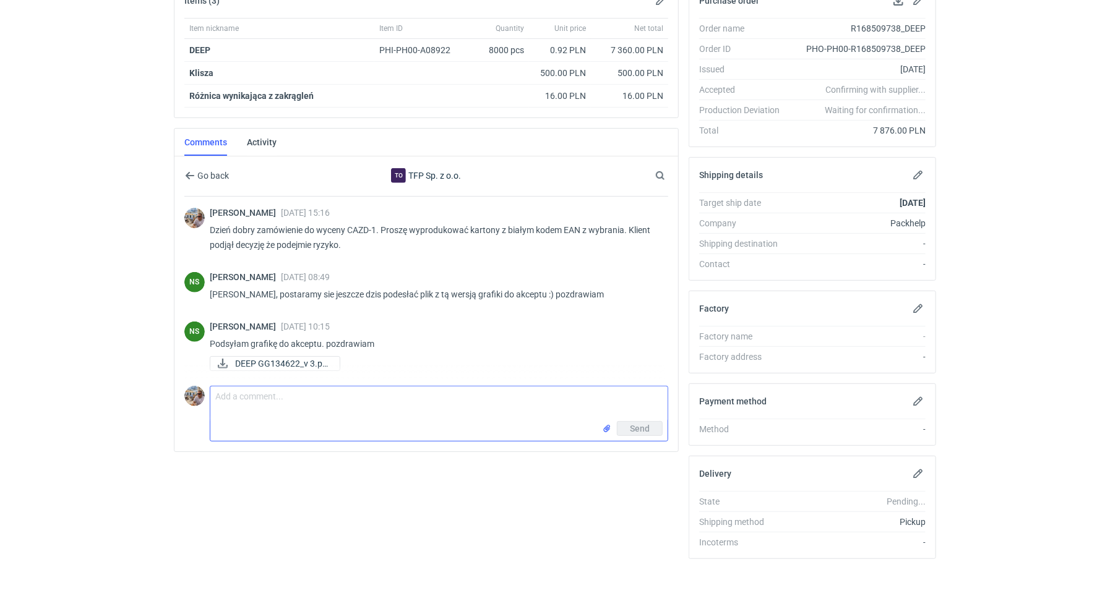
click at [310, 405] on textarea "Comment message" at bounding box center [438, 404] width 457 height 35
type textarea "Dzień dobry. Wygląda w porządku. Akceptuje"
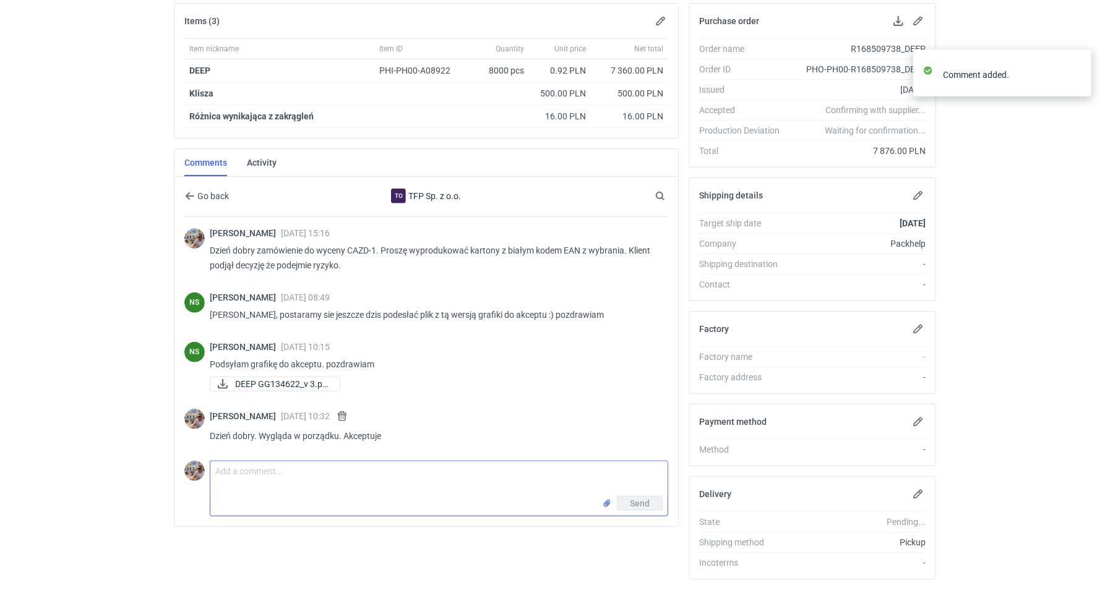
scroll to position [176, 0]
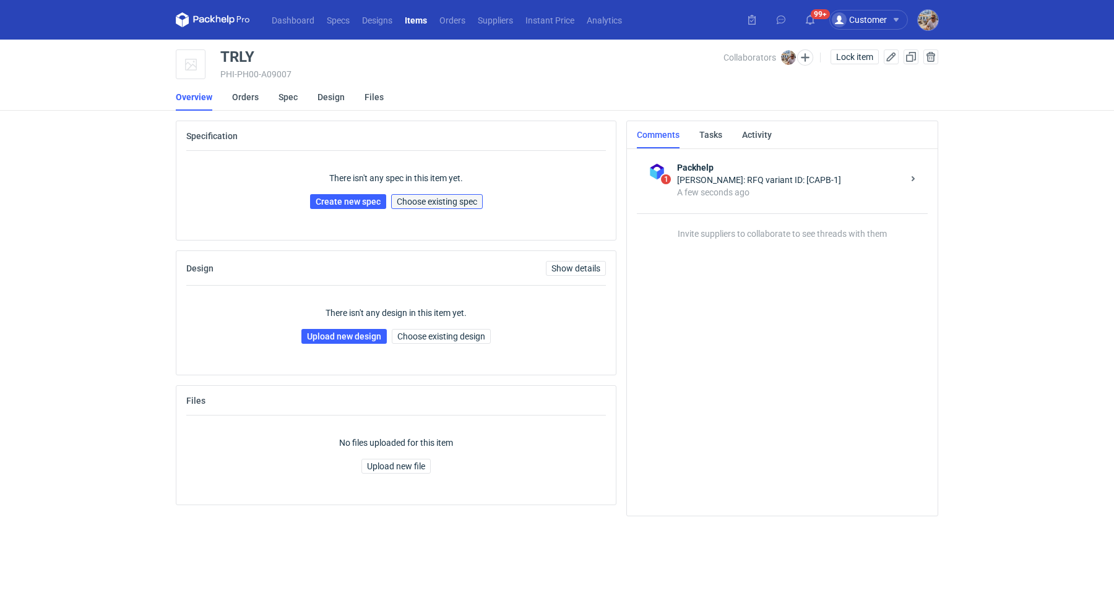
click at [457, 204] on span "Choose existing spec" at bounding box center [437, 201] width 80 height 9
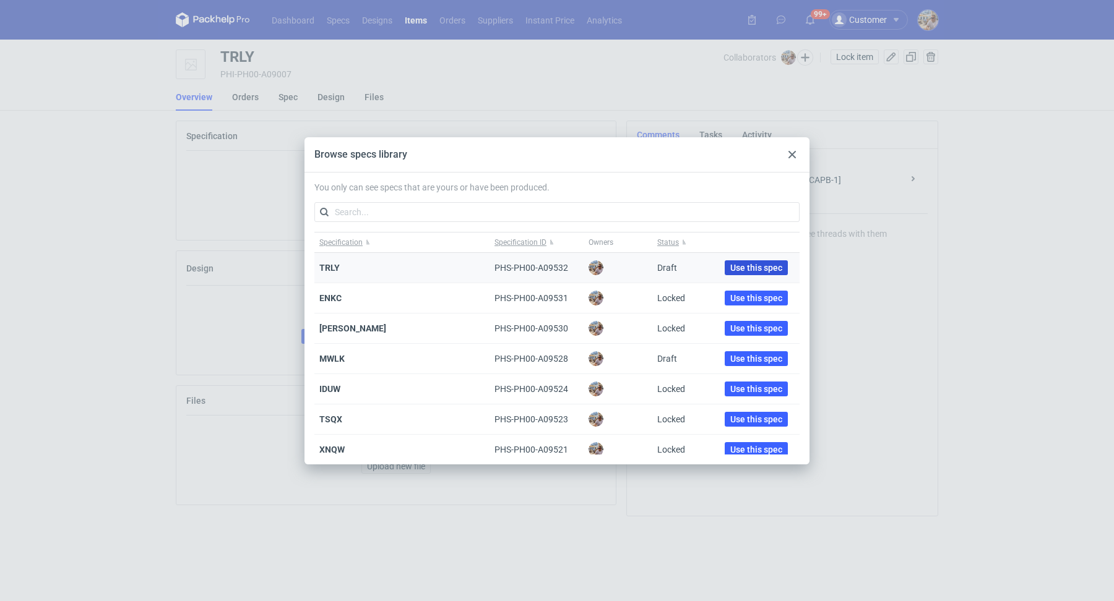
click at [754, 268] on span "Use this spec" at bounding box center [756, 268] width 52 height 9
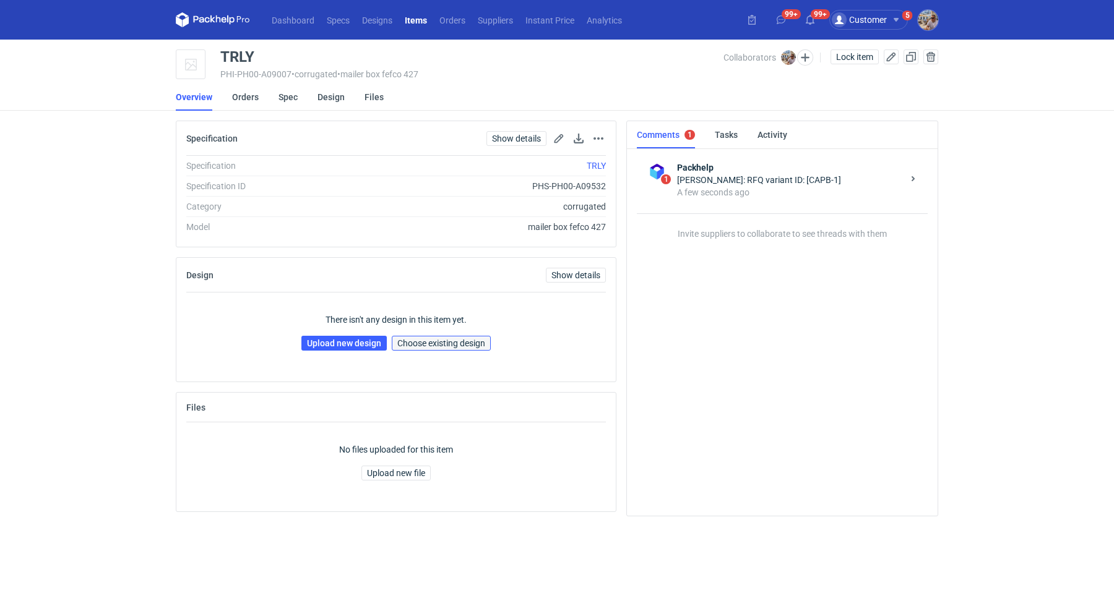
click at [416, 339] on span "Choose existing design" at bounding box center [441, 343] width 88 height 9
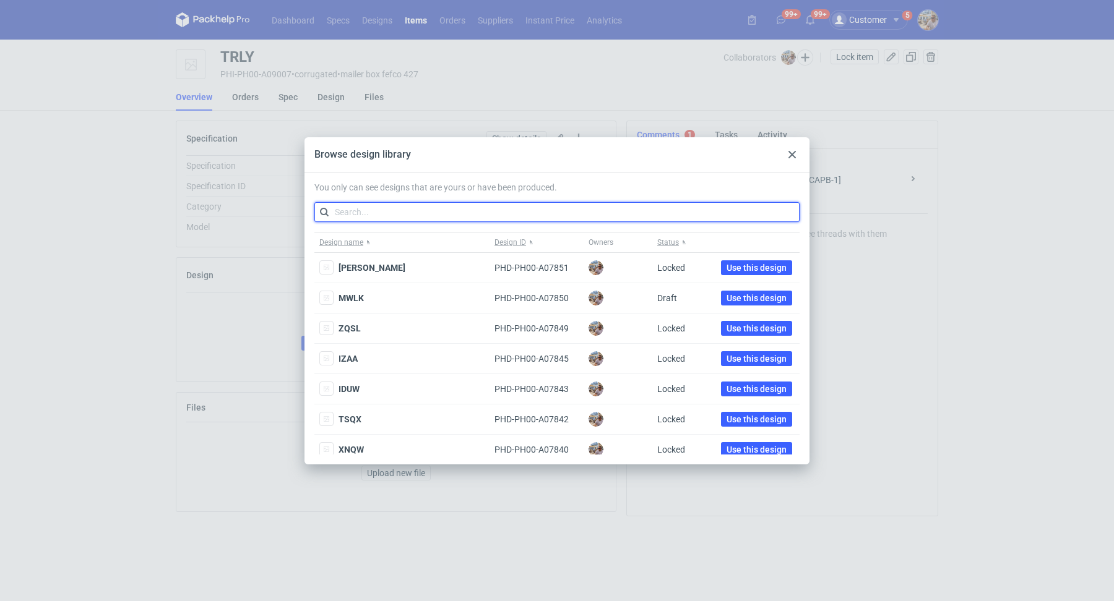
click at [424, 218] on input "text" at bounding box center [556, 212] width 485 height 20
paste input "WVLU"
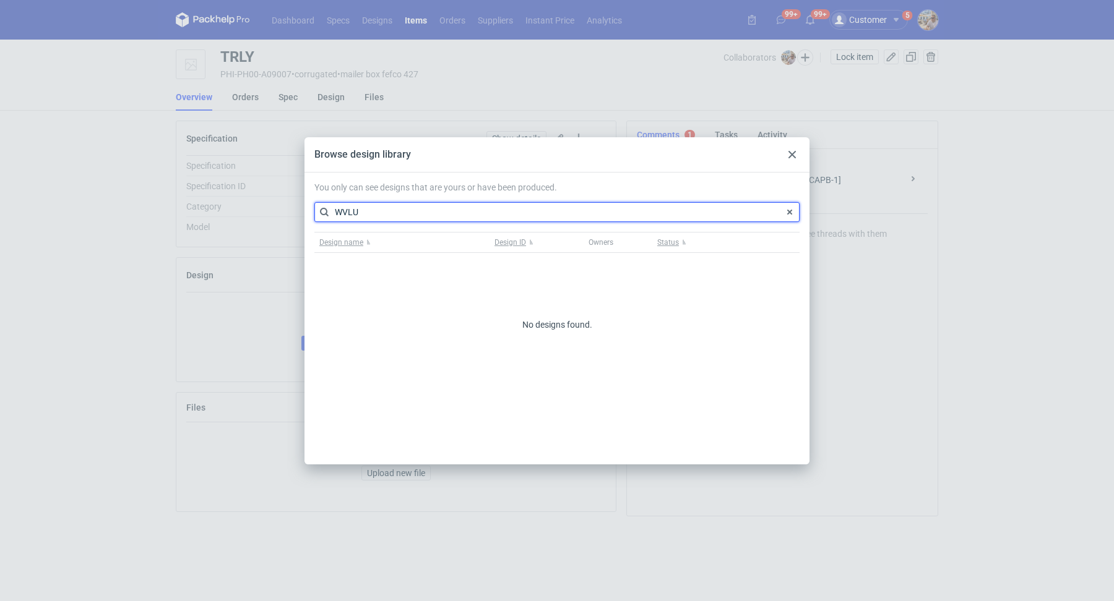
type input "WVLU"
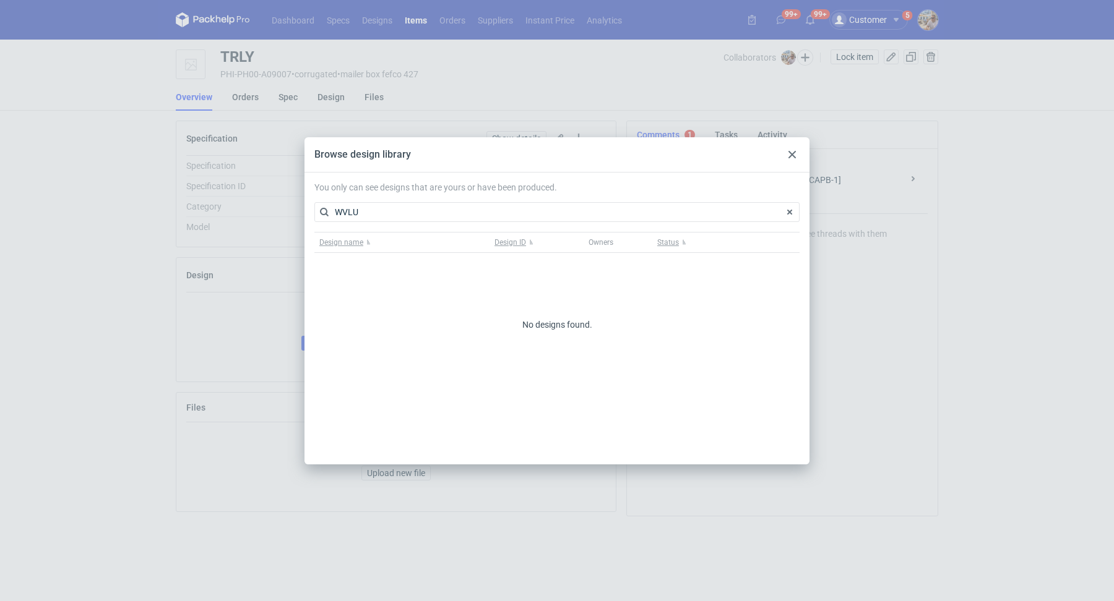
click at [789, 153] on icon at bounding box center [791, 154] width 7 height 7
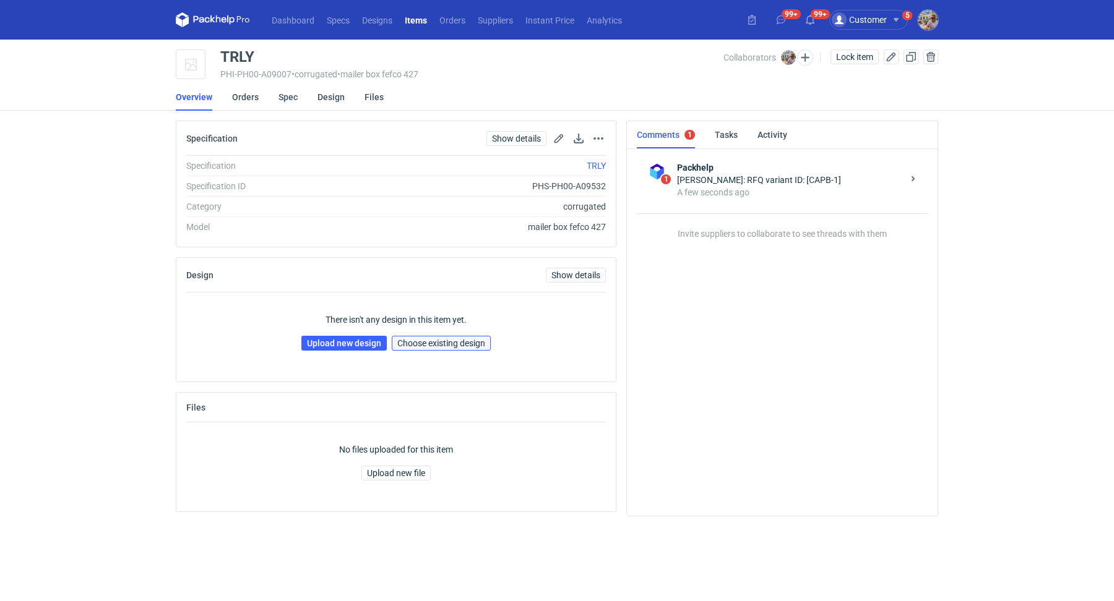
click at [436, 341] on span "Choose existing design" at bounding box center [441, 343] width 88 height 9
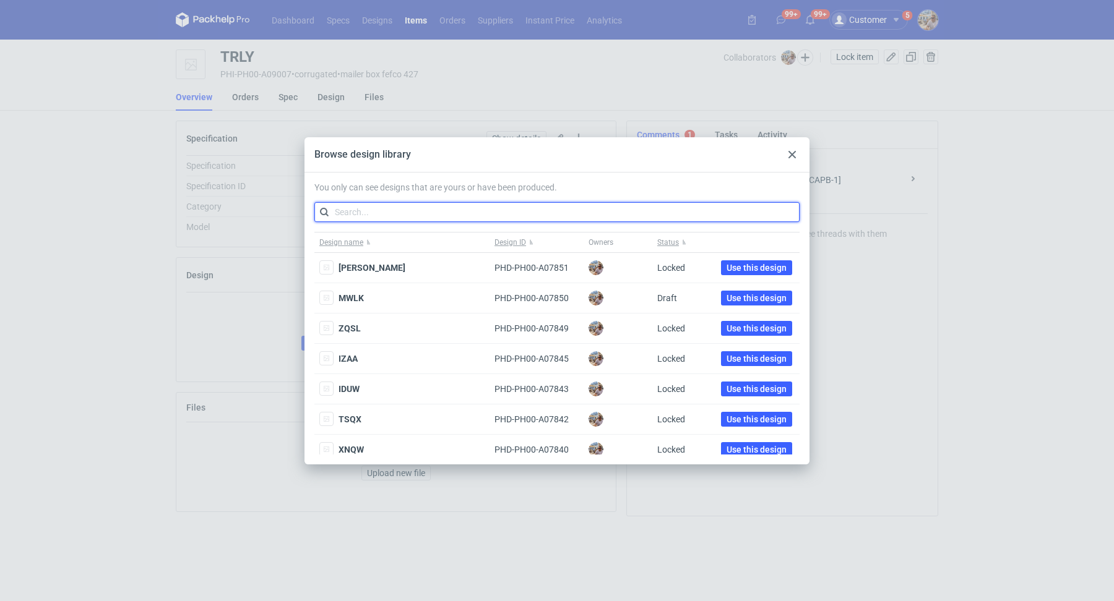
click at [428, 208] on input "text" at bounding box center [556, 212] width 485 height 20
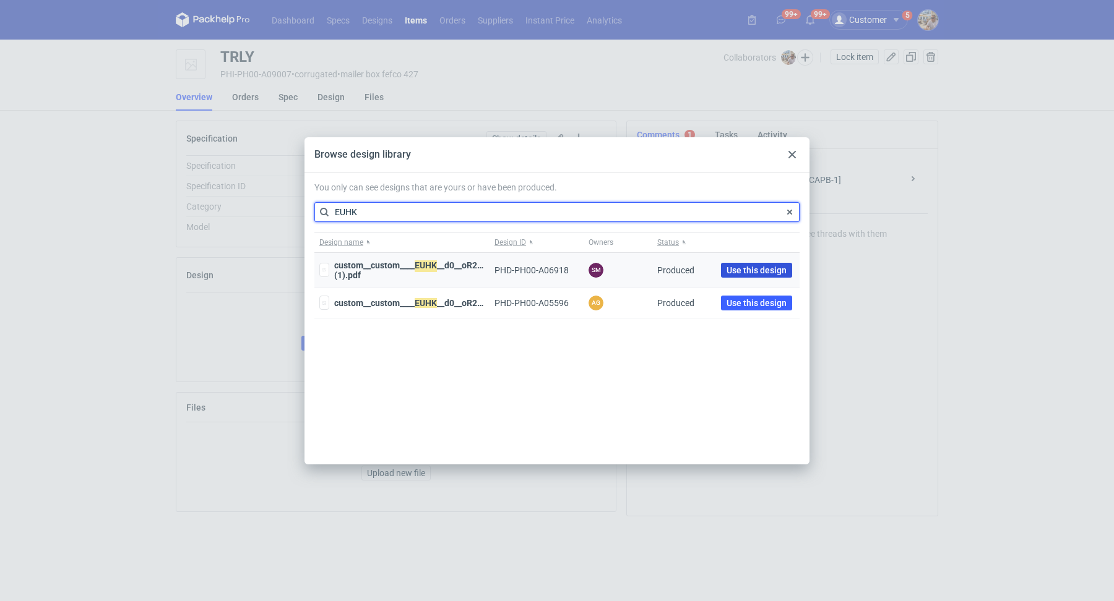
type input "EUHK"
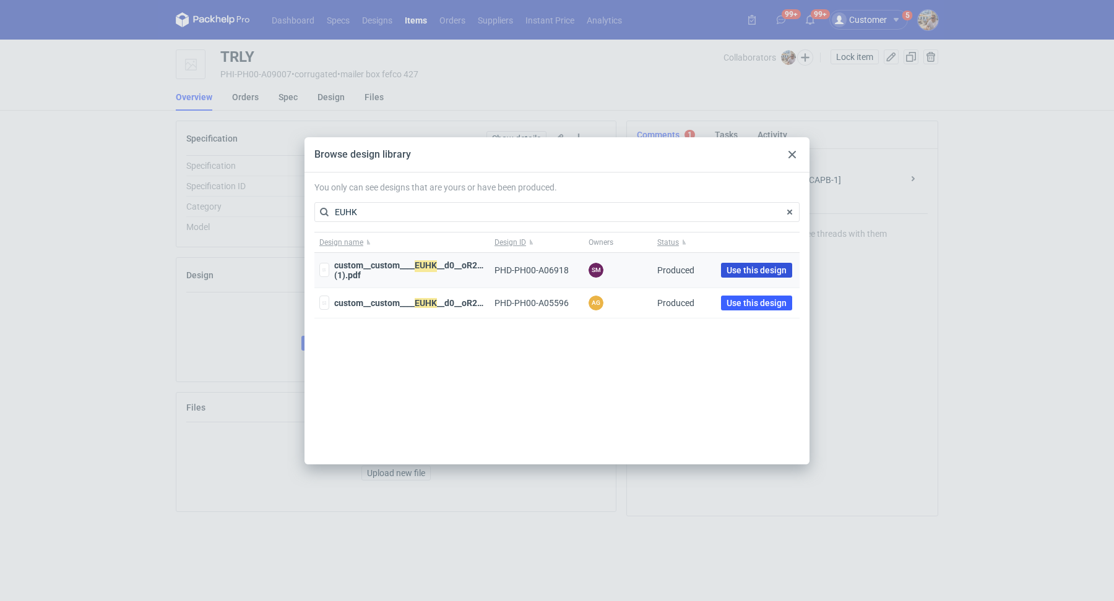
click at [760, 269] on span "Use this design" at bounding box center [756, 270] width 60 height 9
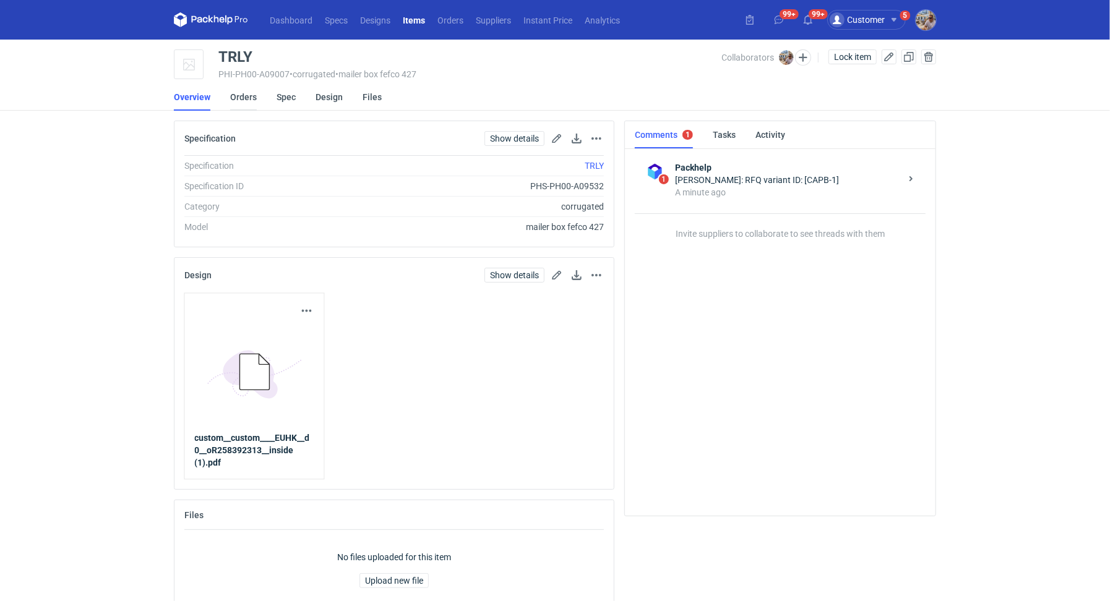
click at [241, 99] on link "Orders" at bounding box center [243, 97] width 27 height 27
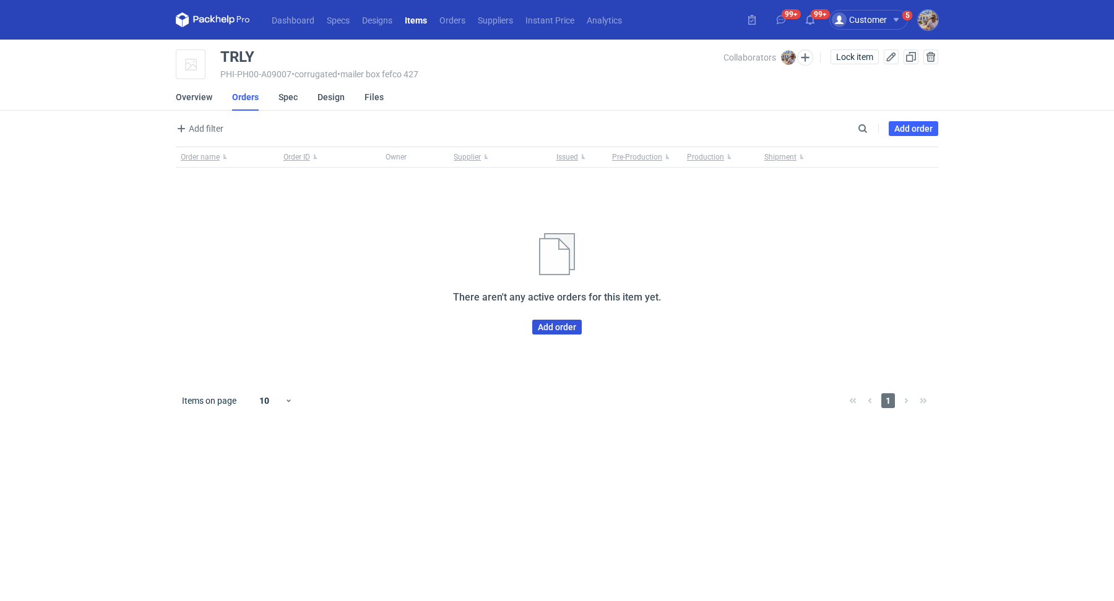
click at [543, 329] on link "Add order" at bounding box center [557, 327] width 50 height 15
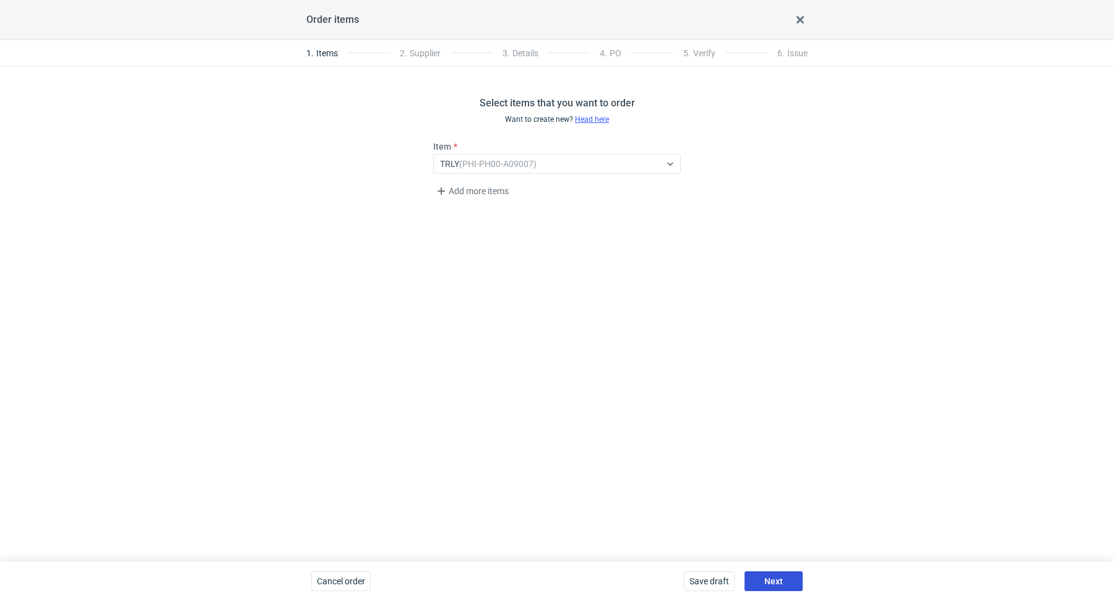
click at [764, 580] on span "Next" at bounding box center [773, 581] width 19 height 9
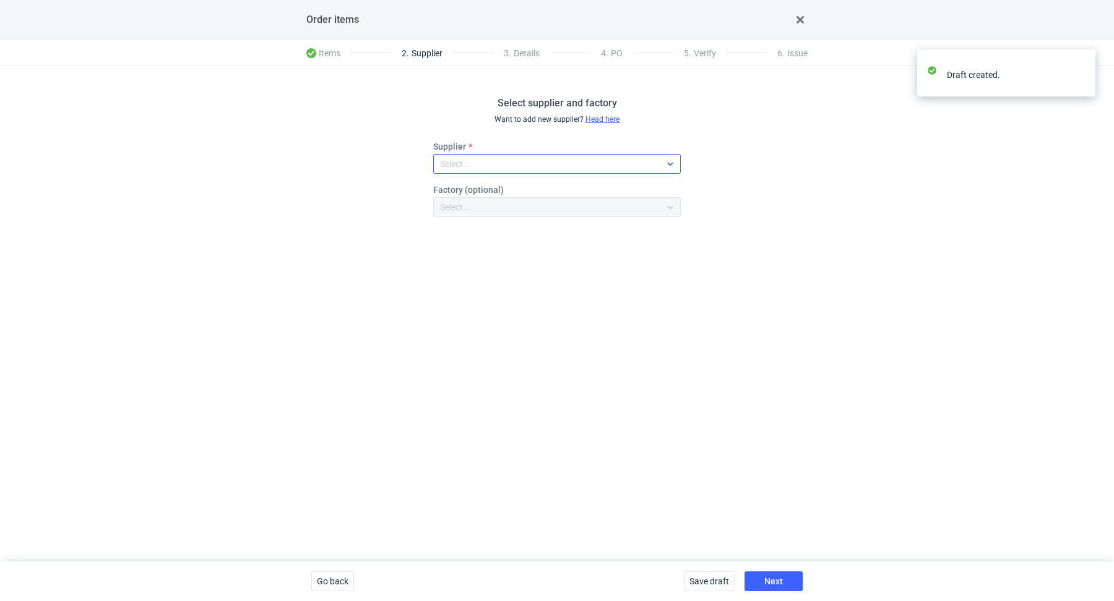
click at [494, 165] on div "Select..." at bounding box center [547, 163] width 226 height 17
type input "karton"
click at [498, 194] on span "Karton-Pak Cieszyn" at bounding box center [496, 192] width 77 height 12
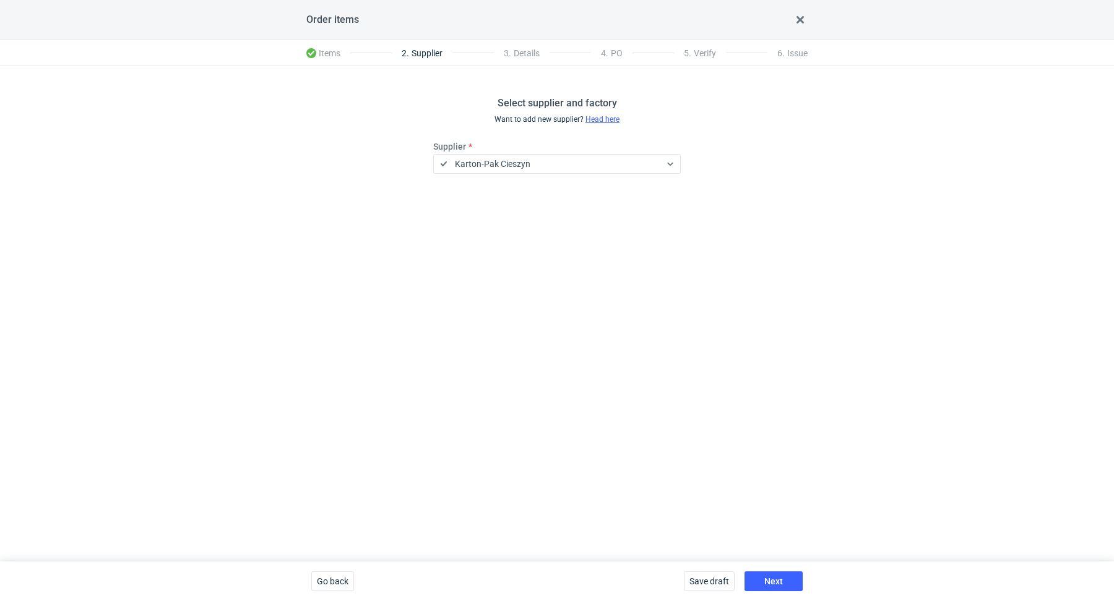
click at [601, 352] on div "Select supplier and factory Want to add new supplier? Head here Supplier Karton…" at bounding box center [557, 314] width 1114 height 496
click at [774, 579] on span "Next" at bounding box center [773, 581] width 19 height 9
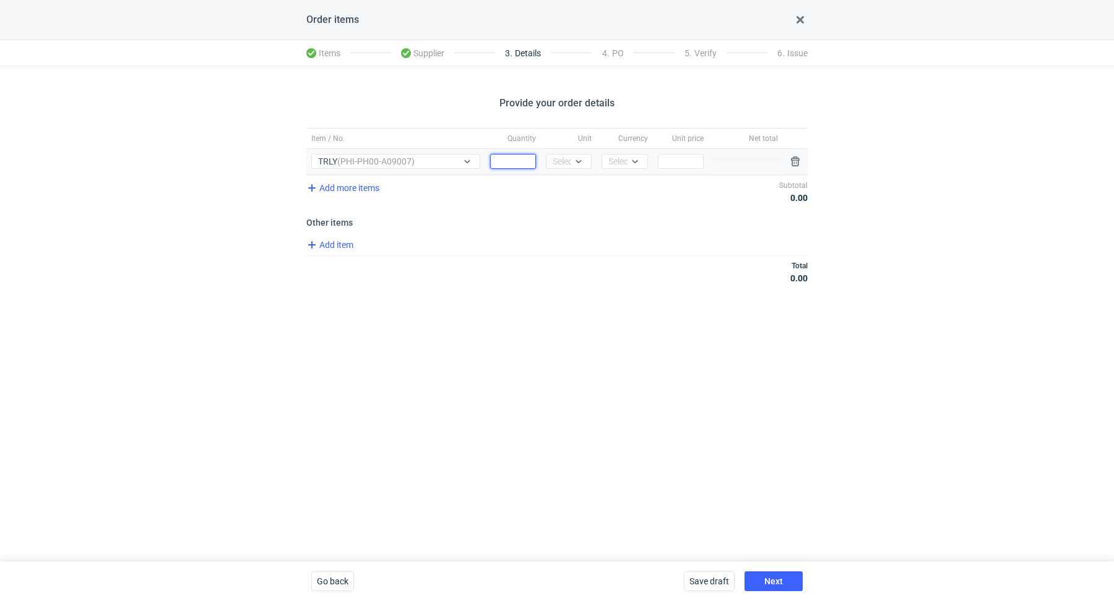
click at [516, 157] on input "Quantity" at bounding box center [513, 161] width 46 height 15
paste input "5000"
type input "5000"
click at [563, 159] on div "Select..." at bounding box center [568, 161] width 30 height 12
click at [564, 189] on span "pcs" at bounding box center [563, 187] width 14 height 12
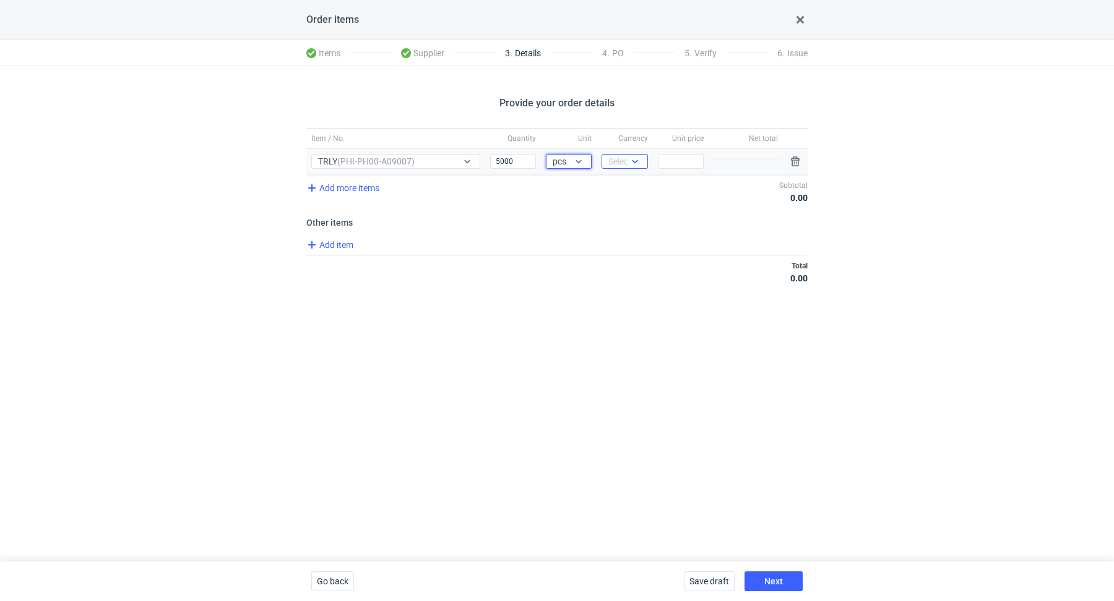
click at [634, 162] on icon at bounding box center [635, 161] width 6 height 3
click at [627, 181] on span "PLN" at bounding box center [619, 187] width 17 height 12
click at [678, 157] on input "Price" at bounding box center [681, 161] width 46 height 15
paste input "1.36"
type input "1.36"
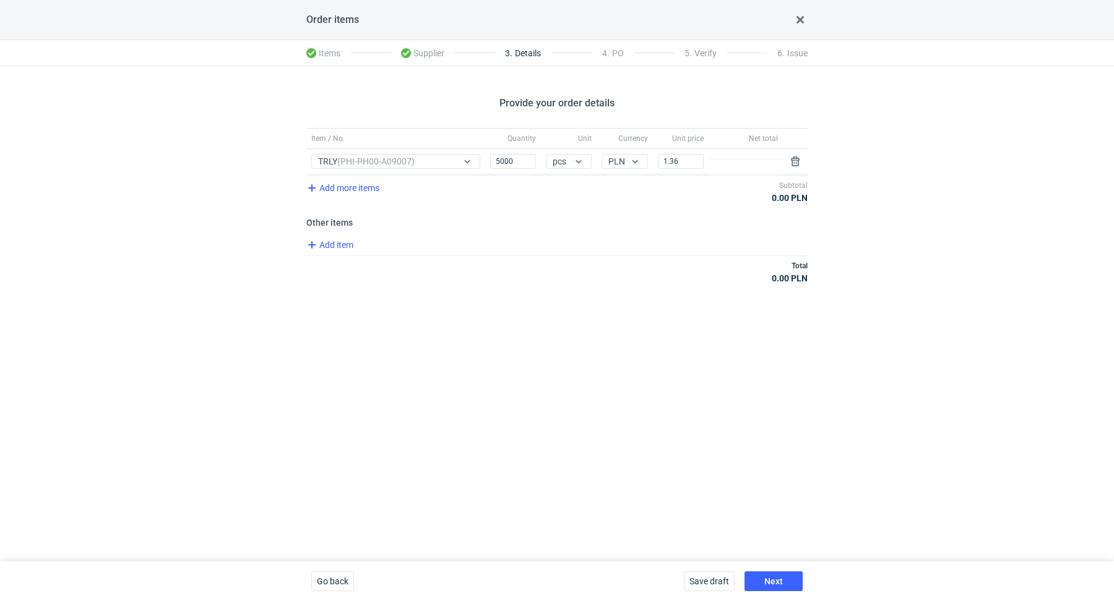
click at [610, 266] on div "Total 0.00 PLN" at bounding box center [556, 272] width 501 height 33
click at [770, 576] on button "Next" at bounding box center [773, 582] width 58 height 20
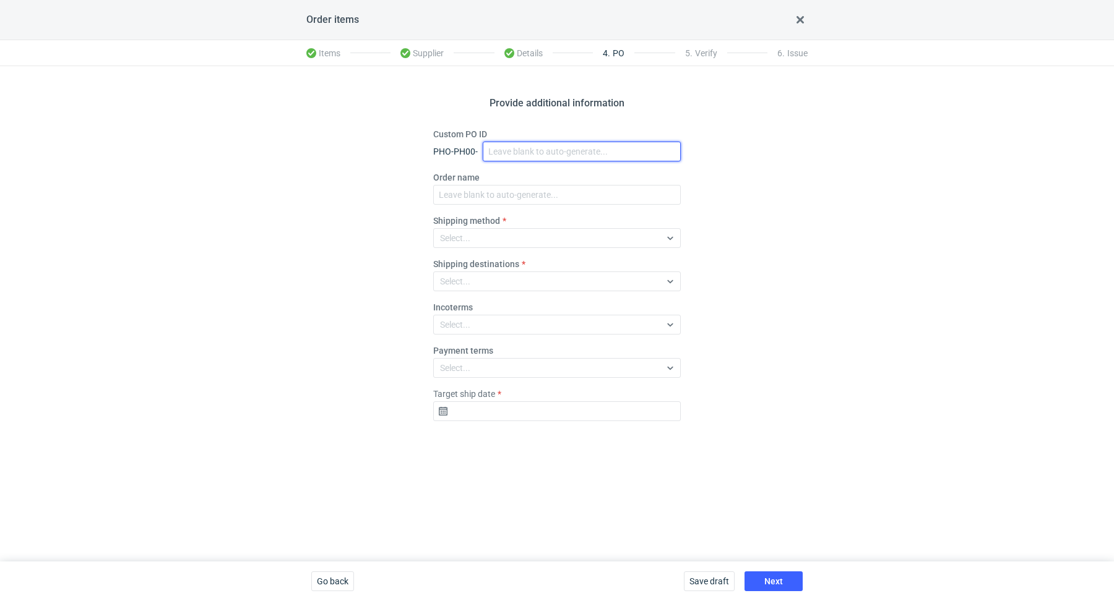
click at [539, 149] on input "Custom PO ID" at bounding box center [582, 152] width 198 height 20
paste input "R072453837"
paste input "TRLY"
drag, startPoint x: 584, startPoint y: 147, endPoint x: 458, endPoint y: 118, distance: 129.5
click at [458, 118] on div "Provide additional information Custom PO ID PHO-PH00- R072453837_TRLY Order nam…" at bounding box center [557, 314] width 1114 height 496
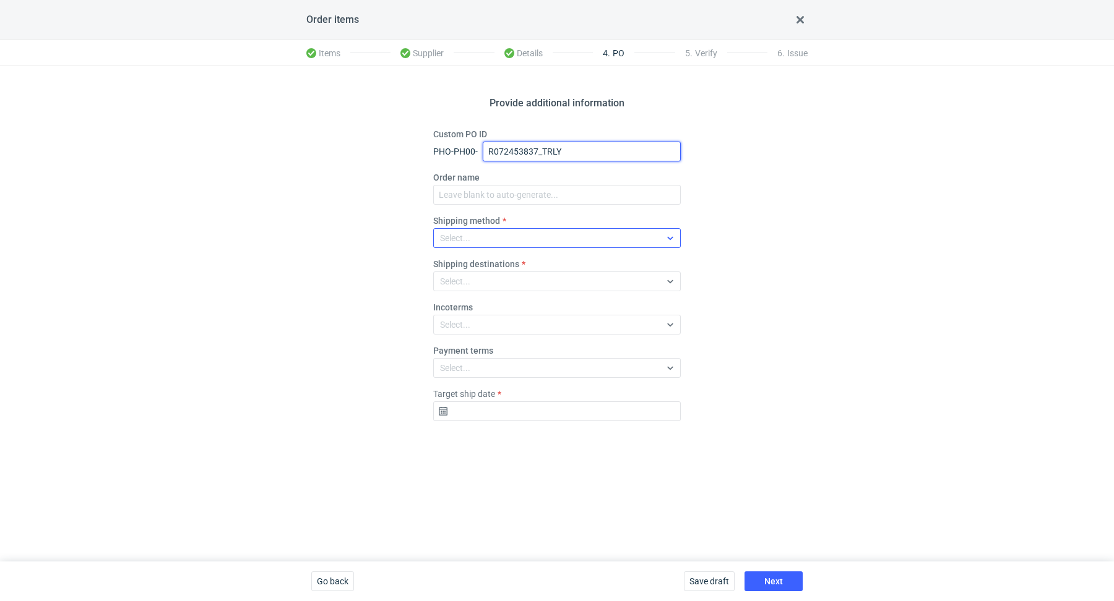
type input "R072453837_TRLY"
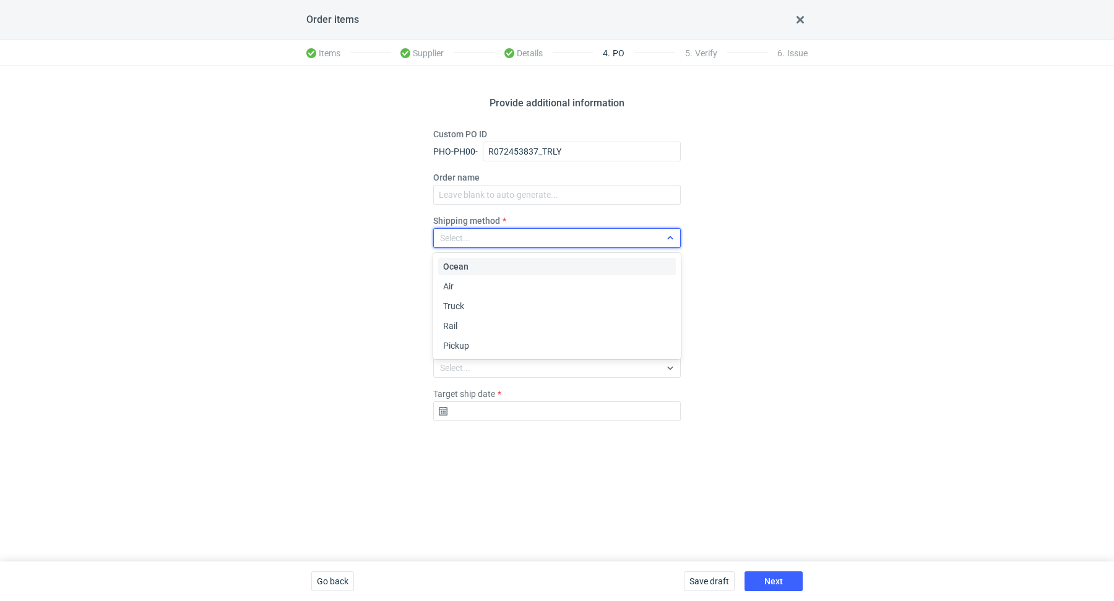
click at [489, 234] on div "Select..." at bounding box center [547, 238] width 226 height 17
paste input "R072453837_TRLY"
type input "R072453837_TRLY"
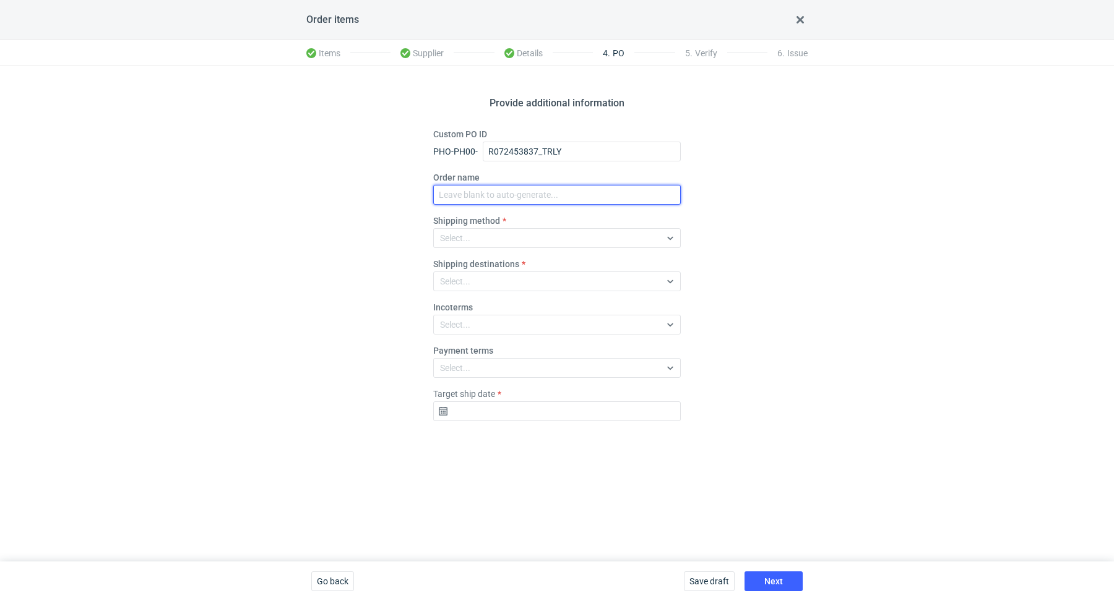
click at [549, 191] on input "Order name" at bounding box center [557, 195] width 248 height 20
paste input "R072453837_TRLY"
type input "R072453837_TRLY"
click at [751, 218] on div "Provide additional information Custom PO ID PHO-PH00- R072453837_TRLY Order nam…" at bounding box center [557, 314] width 1114 height 496
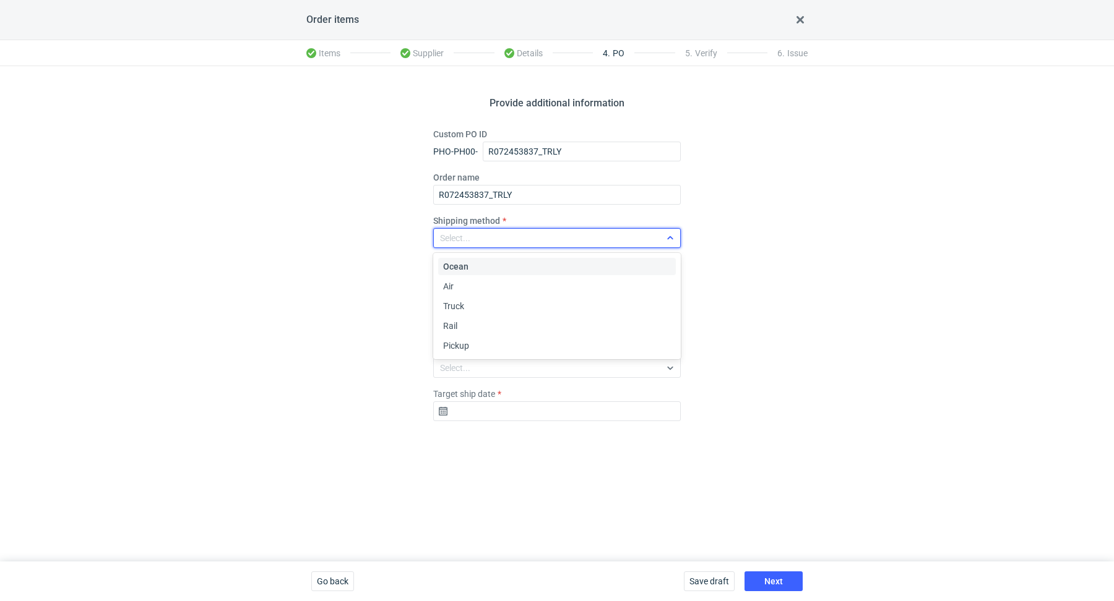
click at [520, 230] on div "Select..." at bounding box center [547, 238] width 226 height 17
click at [468, 352] on div "Pickup" at bounding box center [557, 345] width 238 height 17
click at [481, 418] on input "Target ship date" at bounding box center [557, 412] width 248 height 20
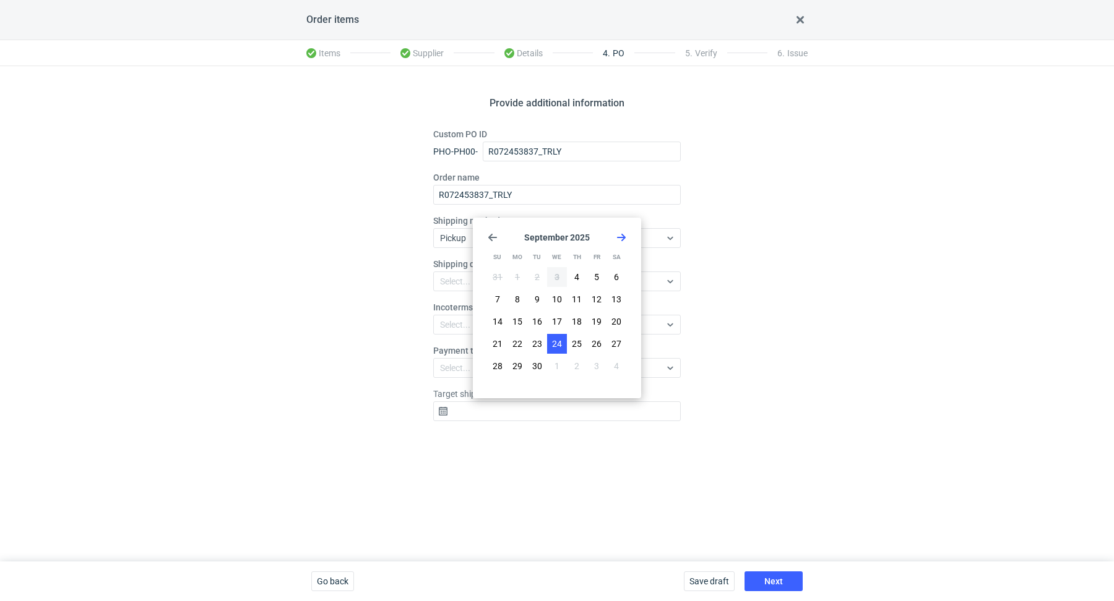
click at [554, 343] on span "24" at bounding box center [557, 344] width 10 height 12
type input "2025-09-24"
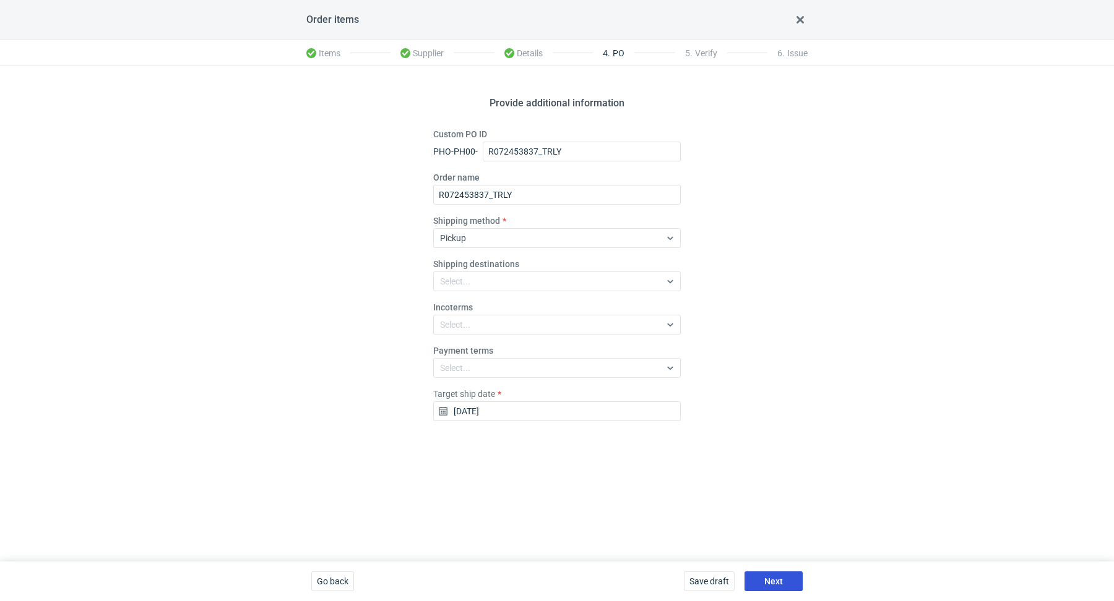
click at [767, 575] on button "Next" at bounding box center [773, 582] width 58 height 20
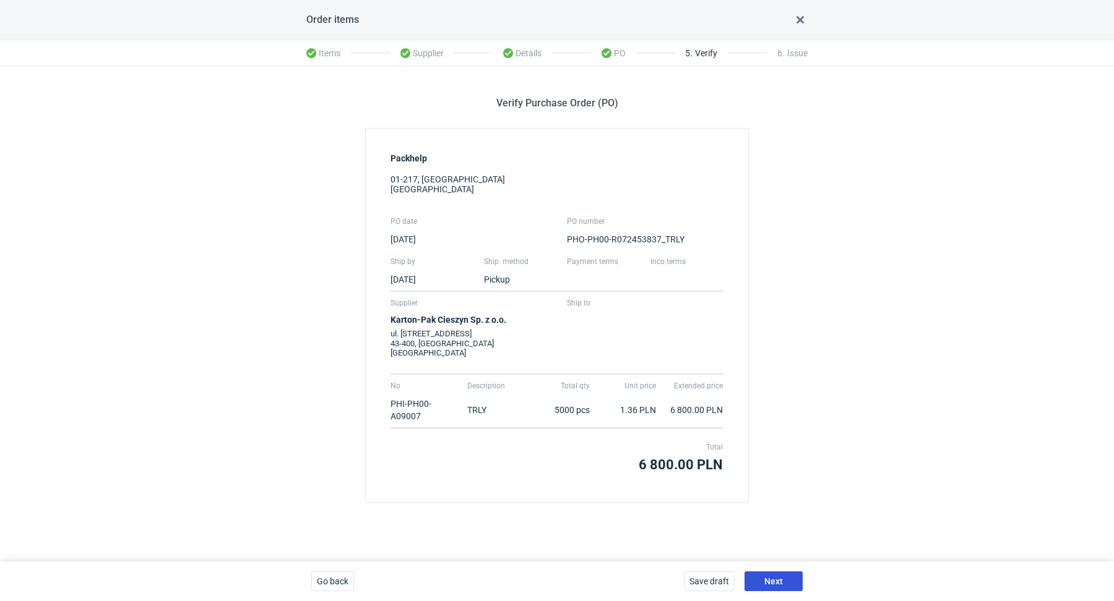
click at [780, 577] on span "Next" at bounding box center [773, 581] width 19 height 9
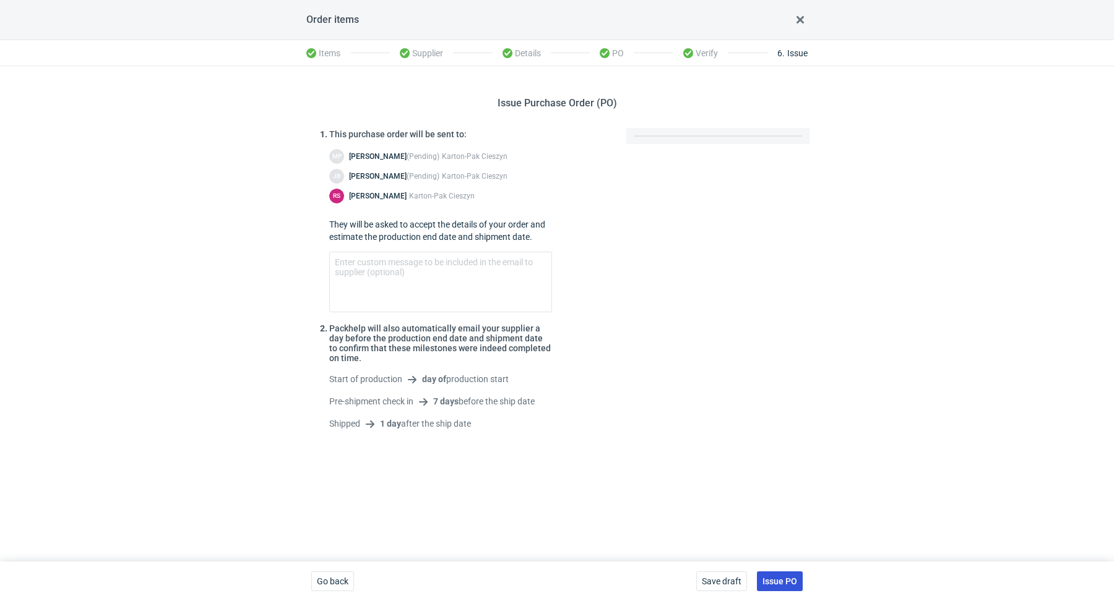
click at [773, 577] on span "Issue PO" at bounding box center [779, 581] width 35 height 9
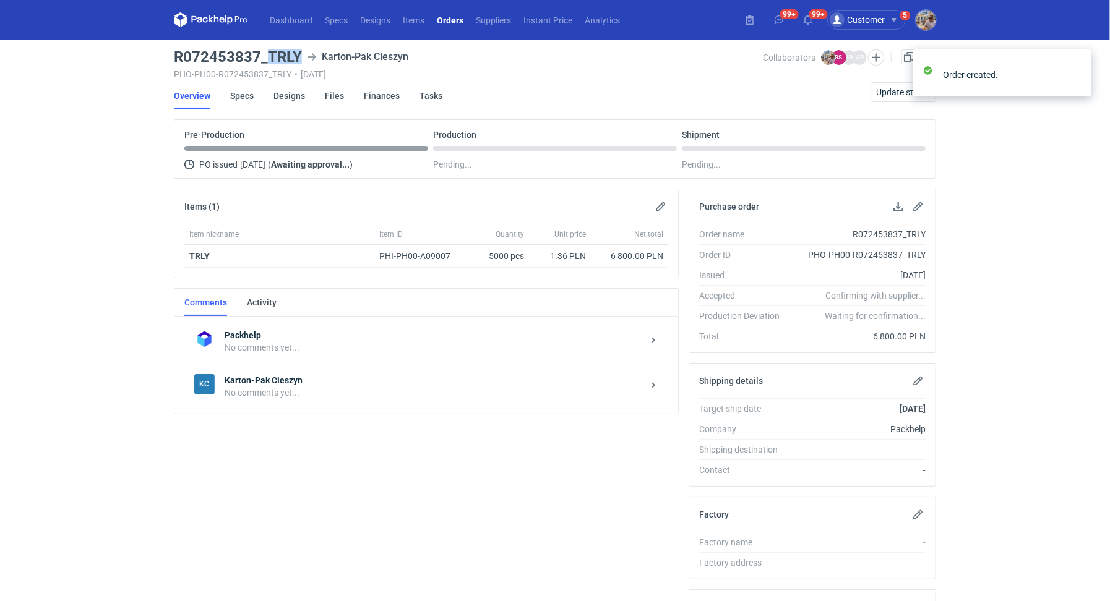
drag, startPoint x: 267, startPoint y: 54, endPoint x: 306, endPoint y: 56, distance: 38.4
click at [306, 56] on div "R072453837_TRLY Karton-Pak Cieszyn" at bounding box center [469, 57] width 590 height 15
copy h3 "TRLY"
click at [368, 381] on strong "Karton-Pak Cieszyn" at bounding box center [434, 380] width 419 height 12
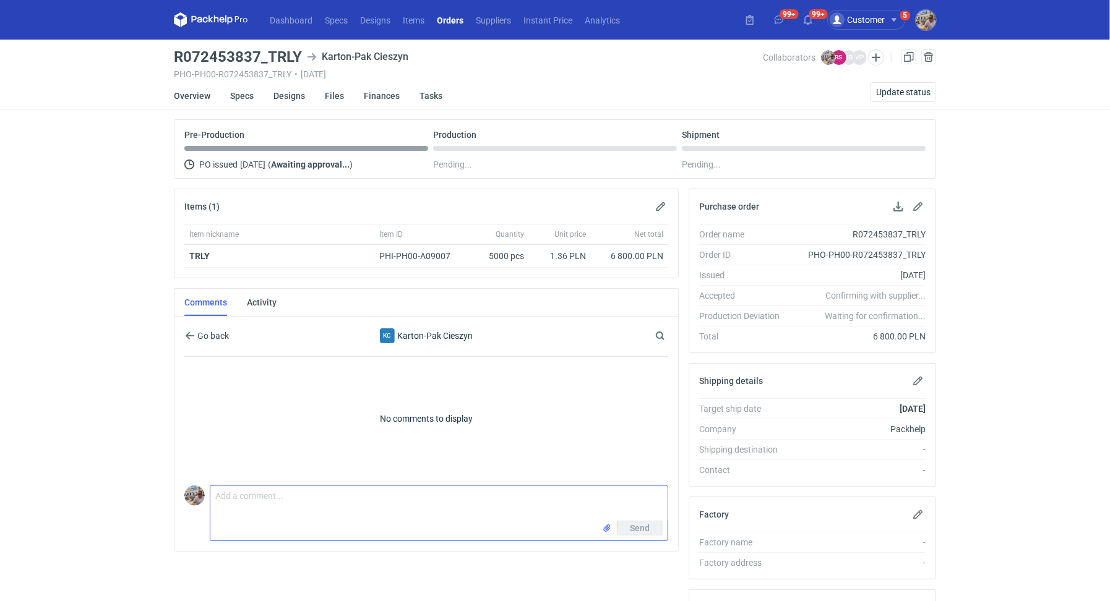
click at [297, 493] on textarea "Comment message" at bounding box center [438, 503] width 457 height 35
paste textarea "CAPB - 1"
paste textarea "R652439957WVLU"
type textarea "Panie Rafale wycena CAPB - 1. Powtórka zamówienia R652439957_WVLU"
click at [656, 522] on button "Send" at bounding box center [640, 528] width 46 height 15
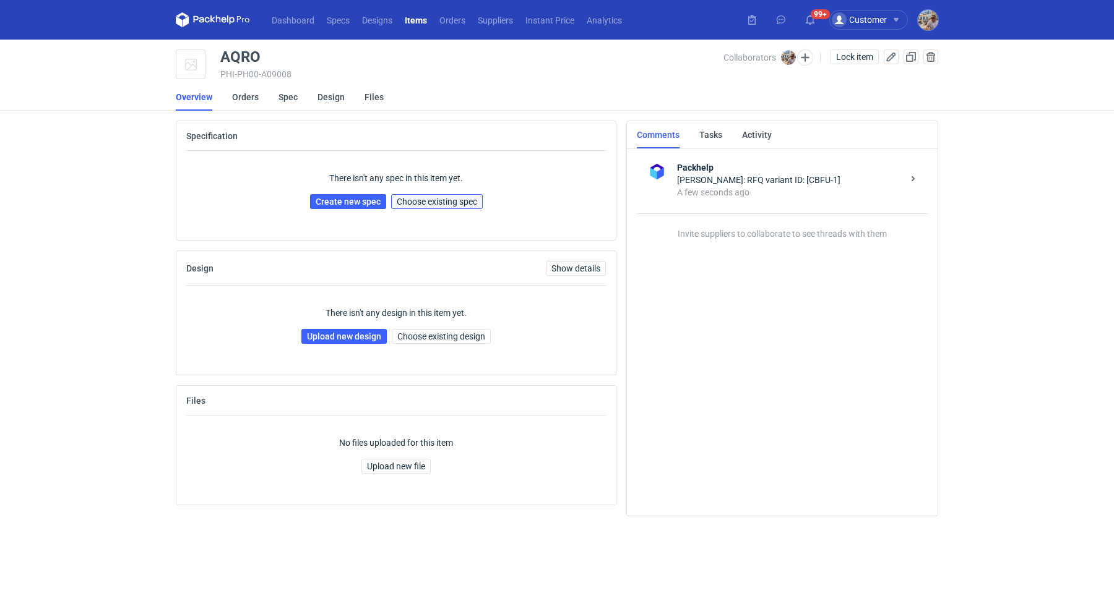
click at [463, 201] on span "Choose existing spec" at bounding box center [437, 201] width 80 height 9
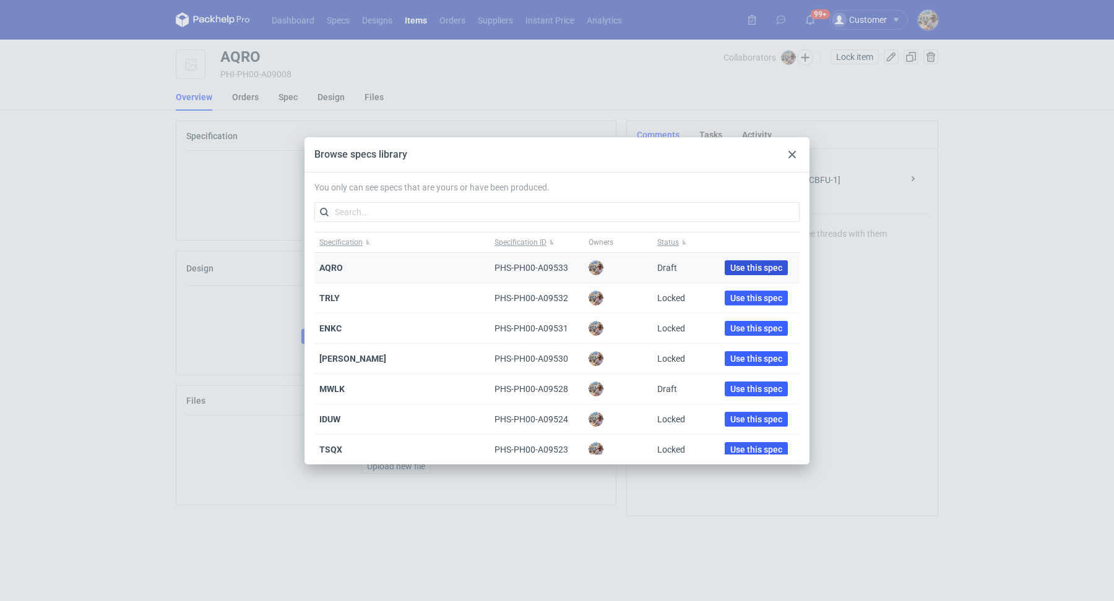
click at [730, 267] on span "Use this spec" at bounding box center [756, 268] width 52 height 9
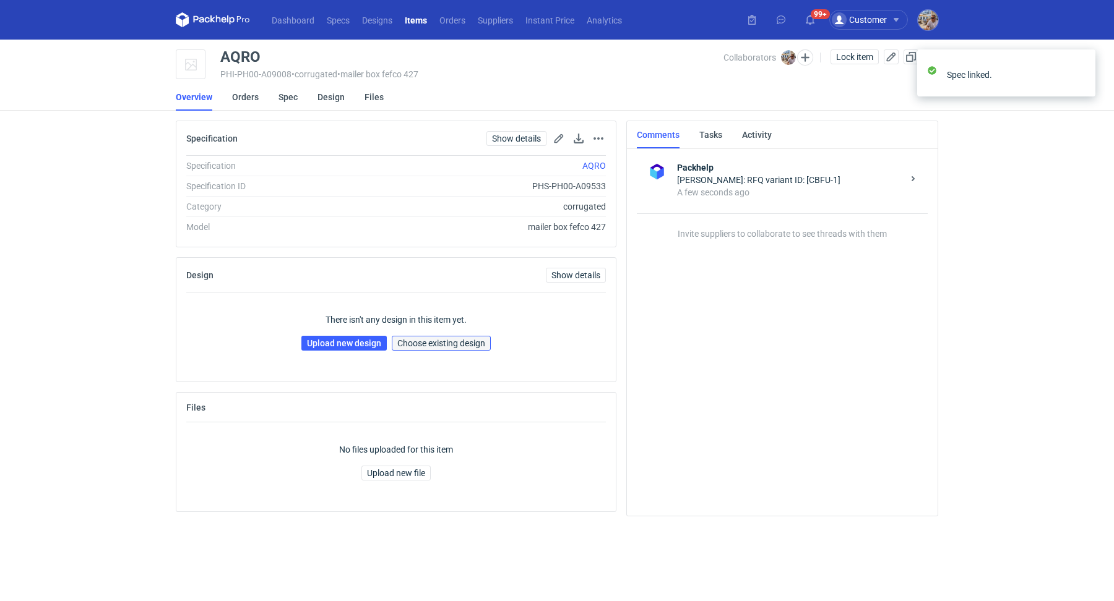
click at [426, 339] on span "Choose existing design" at bounding box center [441, 343] width 88 height 9
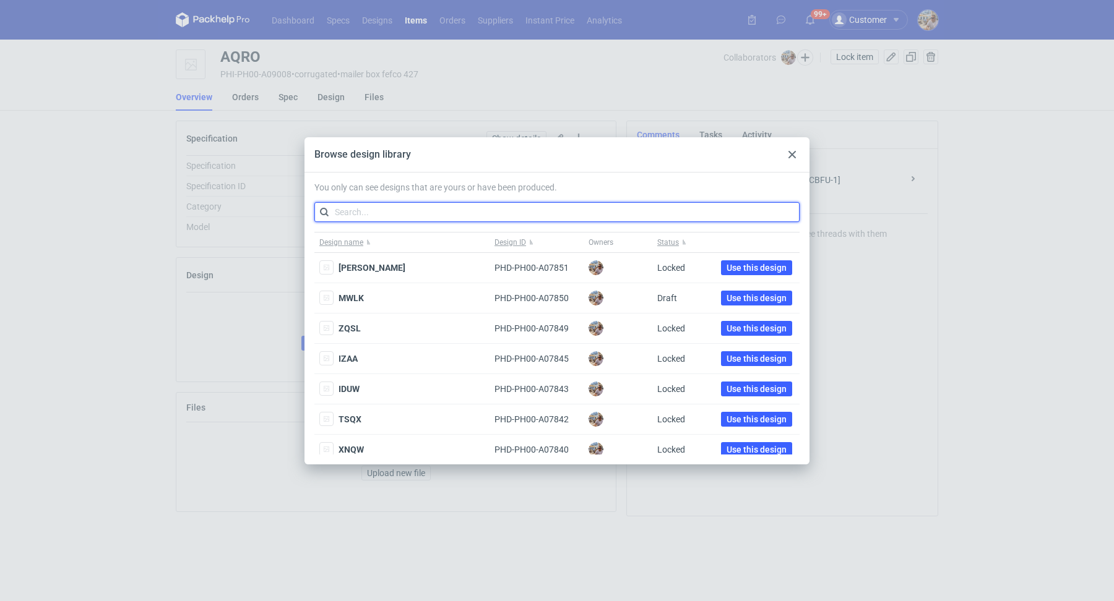
click at [425, 220] on input "text" at bounding box center [556, 212] width 485 height 20
paste input "OUOS"
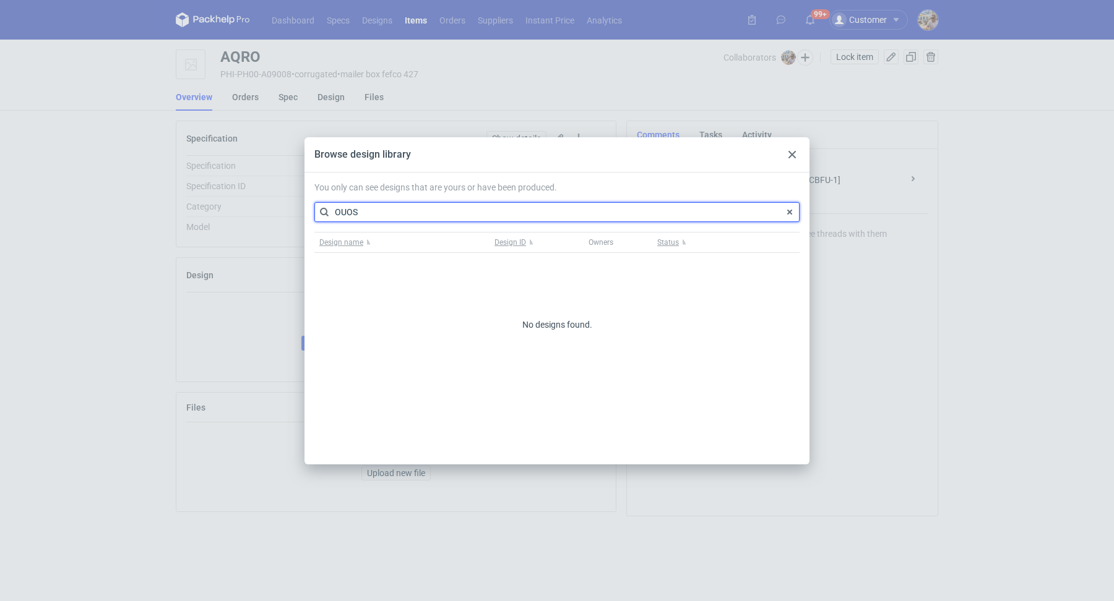
type input "OUOS"
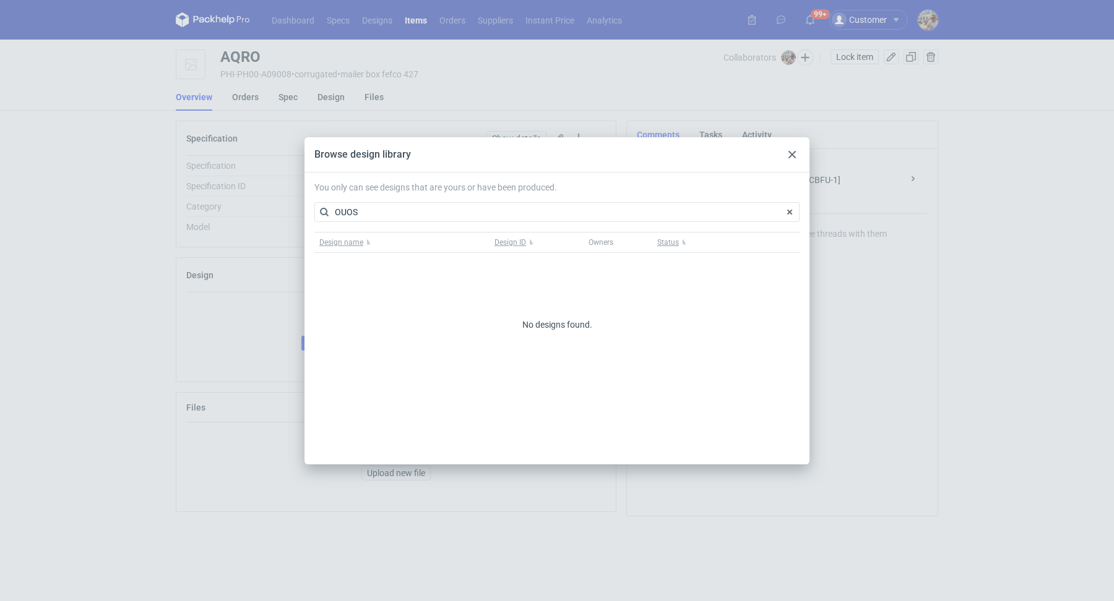
click at [796, 155] on div at bounding box center [792, 154] width 15 height 15
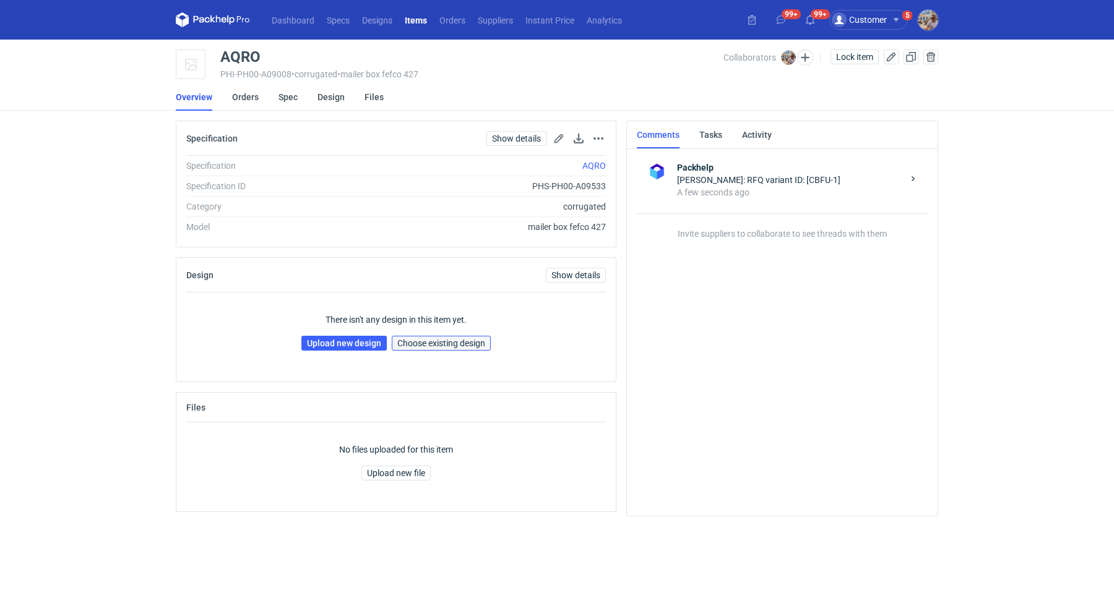
click at [418, 347] on button "Choose existing design" at bounding box center [441, 343] width 99 height 15
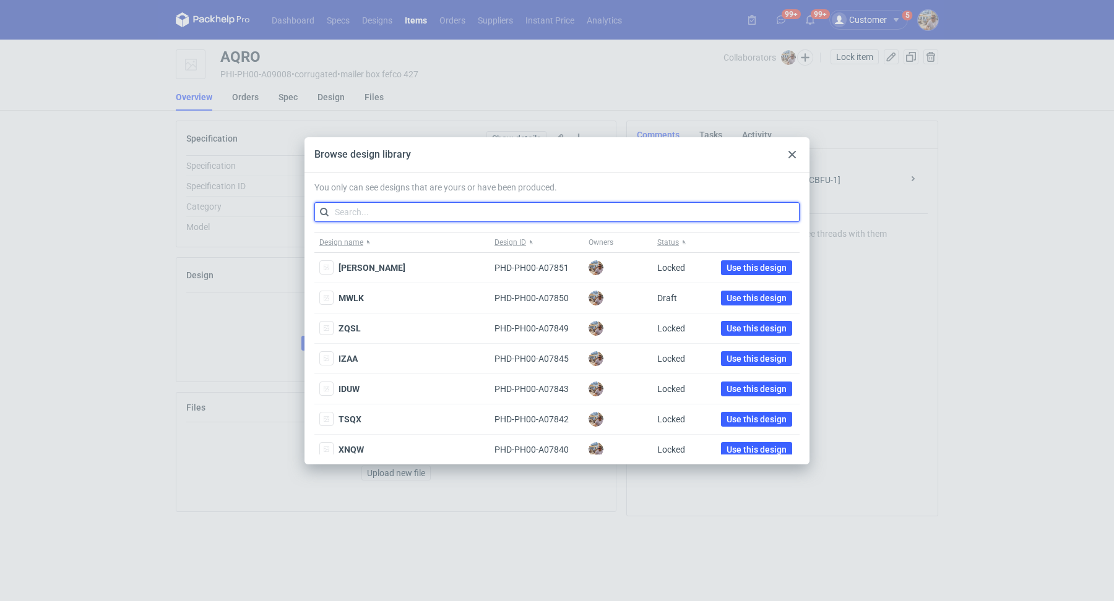
click at [357, 204] on input "text" at bounding box center [556, 212] width 485 height 20
type input "VLOQ"
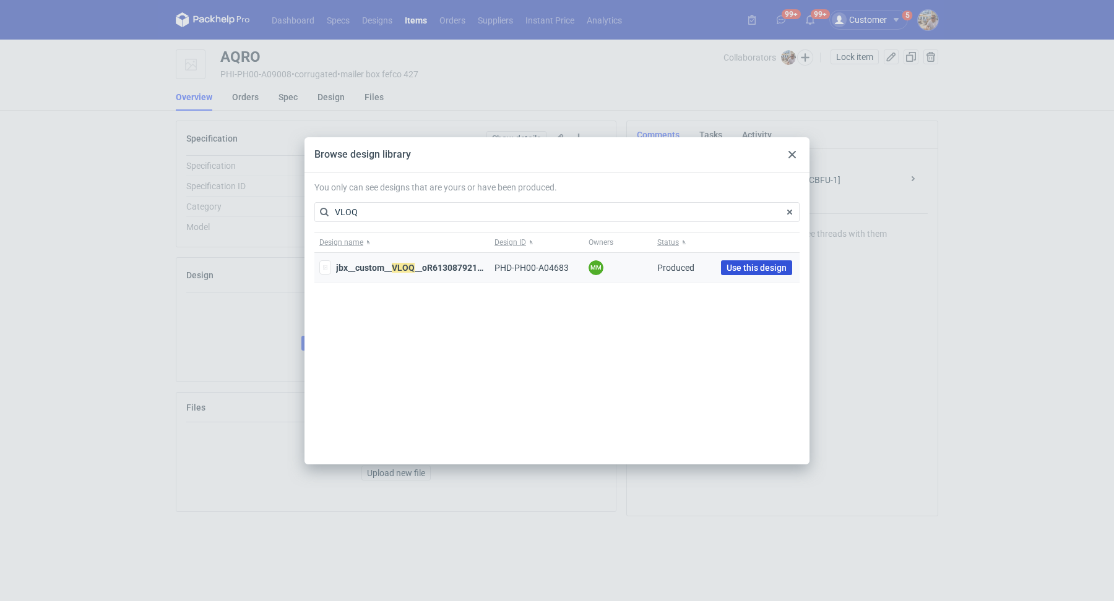
click at [749, 269] on span "Use this design" at bounding box center [756, 268] width 60 height 9
